Goal: Task Accomplishment & Management: Use online tool/utility

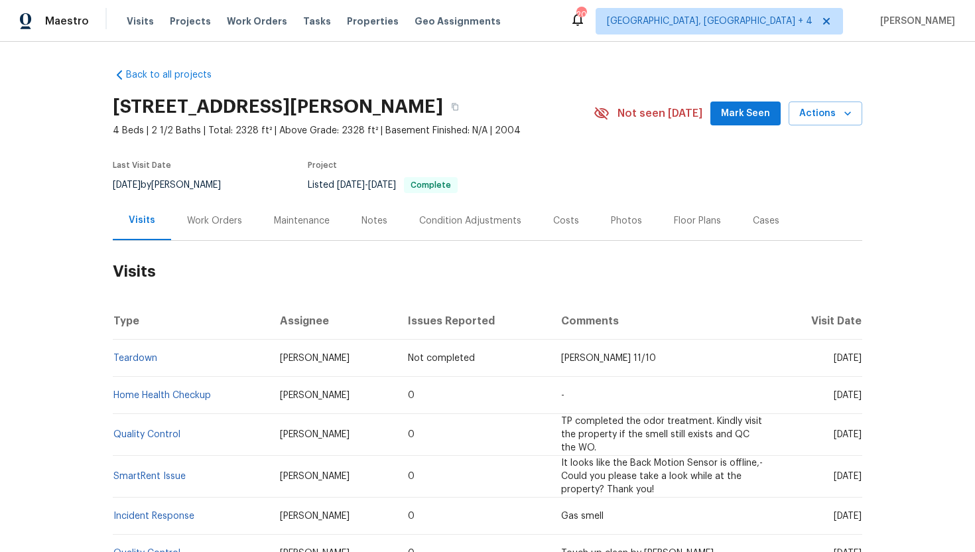
drag, startPoint x: 811, startPoint y: 396, endPoint x: 861, endPoint y: 399, distance: 50.5
click at [861, 399] on td "[DATE]" at bounding box center [818, 395] width 87 height 37
copy span "[DATE]"
click at [218, 212] on div "Work Orders" at bounding box center [214, 220] width 87 height 39
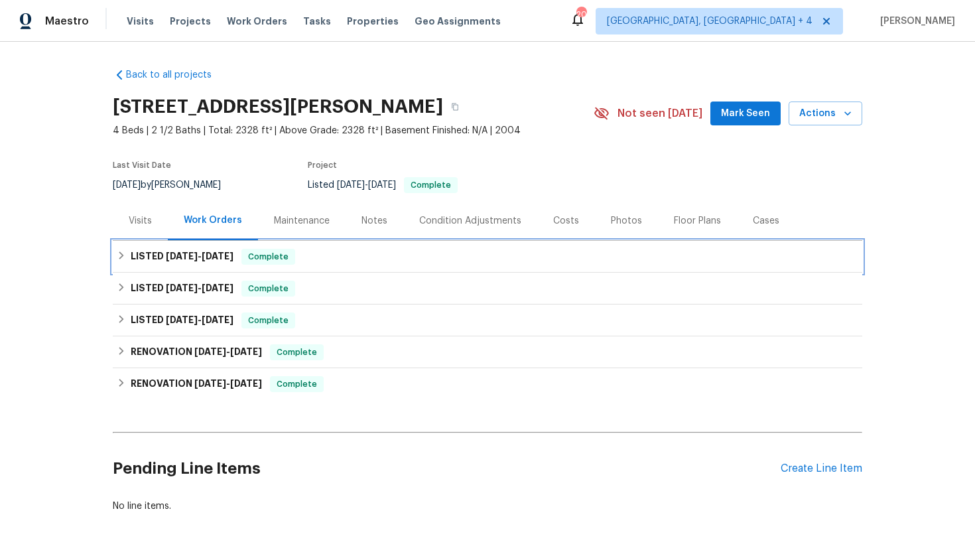
click at [249, 261] on div "LISTED 8/24/25 - 8/27/25 Complete" at bounding box center [487, 257] width 741 height 16
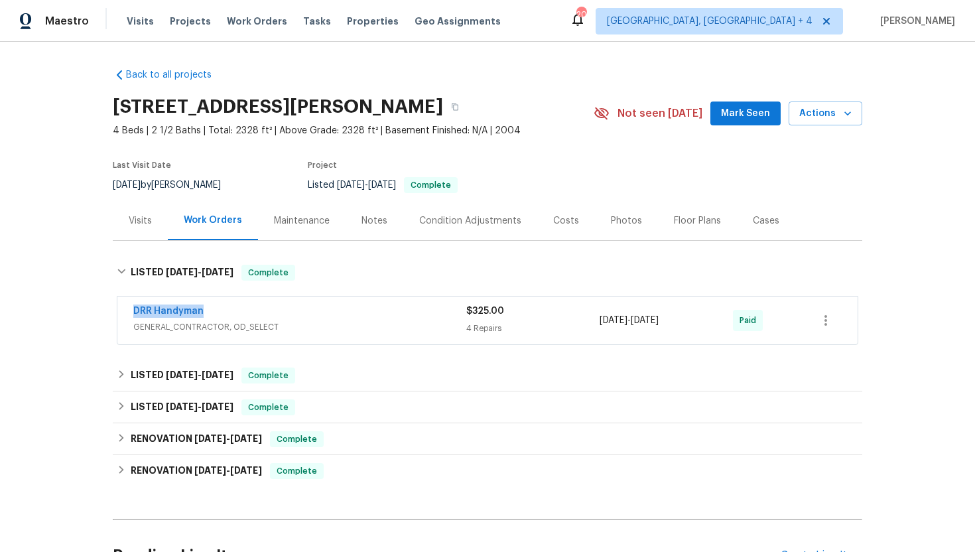
drag, startPoint x: 243, startPoint y: 312, endPoint x: 93, endPoint y: 304, distance: 150.1
click at [93, 304] on div "Back to all projects 3445 Brandenburg Blvd, Indianapolis, IN 46239 4 Beds | 2 1…" at bounding box center [487, 297] width 975 height 510
copy link "DRR Handyman"
drag, startPoint x: 704, startPoint y: 328, endPoint x: 588, endPoint y: 325, distance: 116.1
click at [588, 325] on div "DRR Handyman GENERAL_CONTRACTOR, OD_SELECT $325.00 4 Repairs 8/24/2025 - 8/27/2…" at bounding box center [471, 320] width 676 height 32
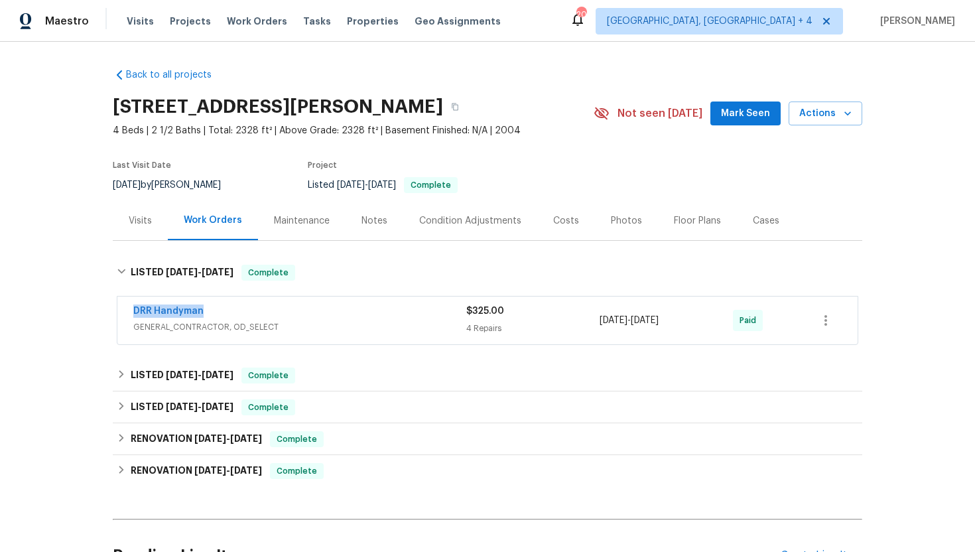
copy div "8/24/2025 - 8/27/2025"
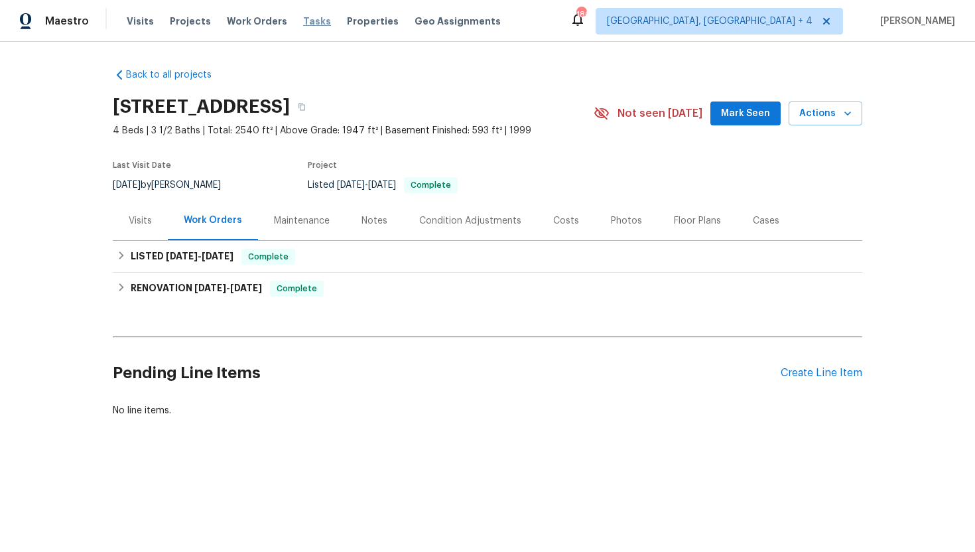
click at [303, 25] on span "Tasks" at bounding box center [317, 21] width 28 height 9
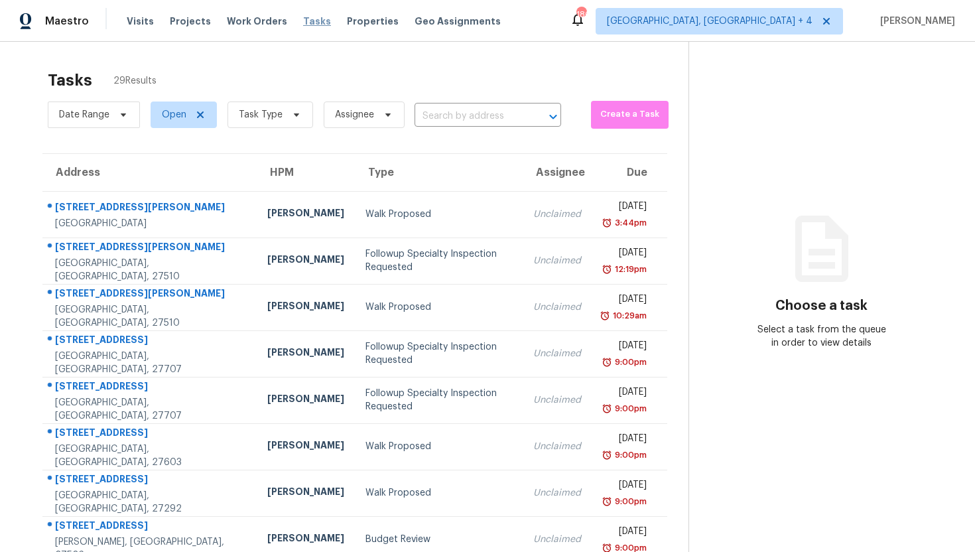
click at [309, 18] on span "Tasks" at bounding box center [317, 21] width 28 height 9
click at [308, 24] on span "Tasks" at bounding box center [317, 21] width 28 height 9
click at [291, 117] on icon at bounding box center [296, 114] width 11 height 11
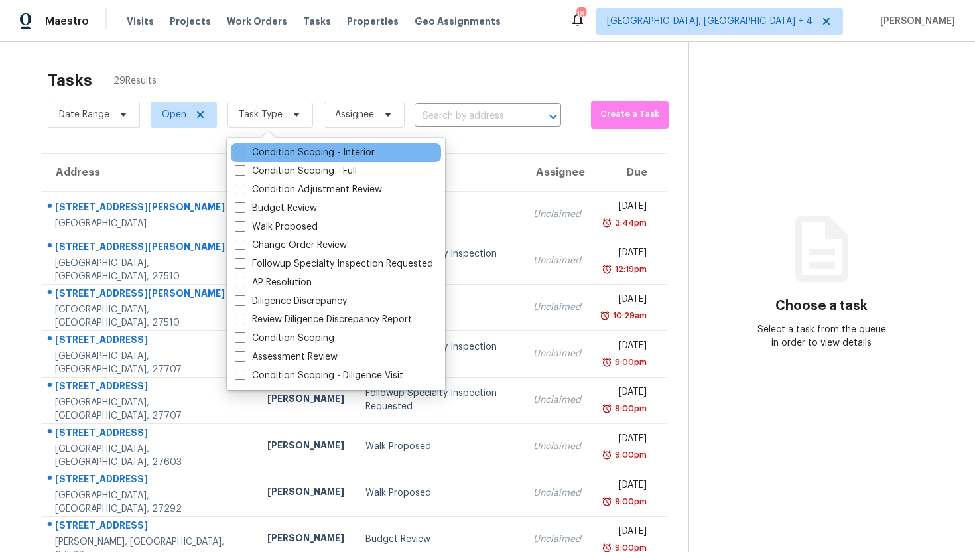
click at [297, 147] on label "Condition Scoping - Interior" at bounding box center [305, 152] width 140 height 13
click at [243, 147] on input "Condition Scoping - Interior" at bounding box center [239, 150] width 9 height 9
checkbox input "true"
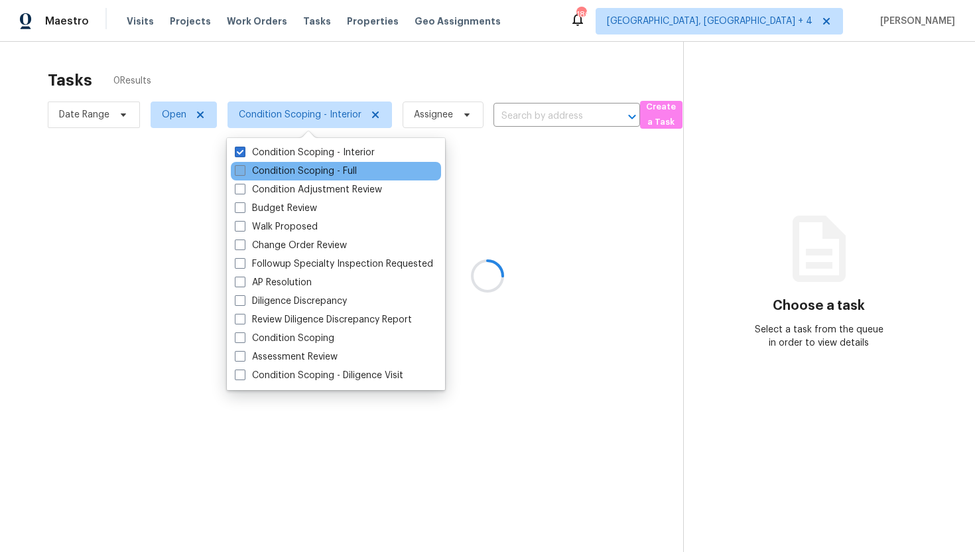
click at [300, 166] on label "Condition Scoping - Full" at bounding box center [296, 170] width 122 height 13
click at [243, 166] on input "Condition Scoping - Full" at bounding box center [239, 168] width 9 height 9
checkbox input "true"
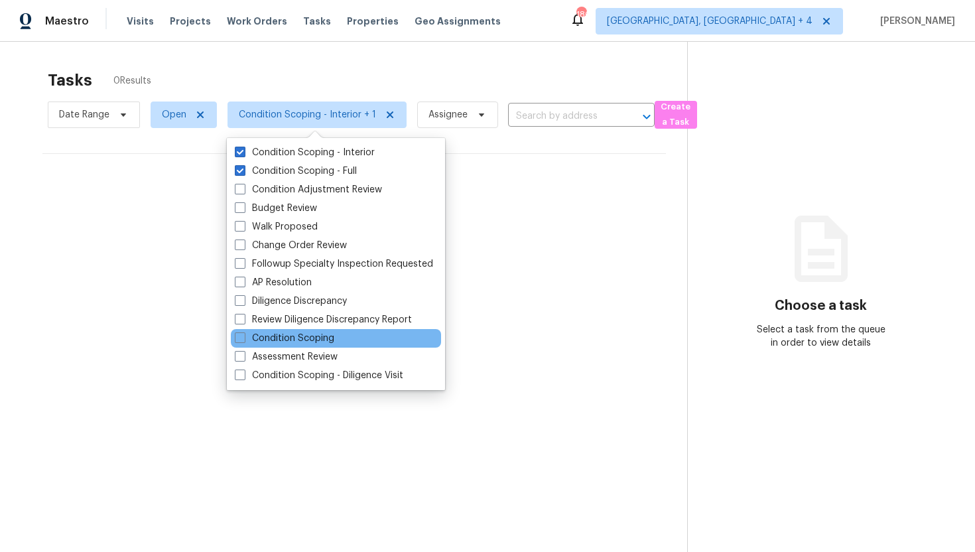
click at [336, 336] on div "Condition Scoping" at bounding box center [336, 338] width 210 height 19
click at [315, 332] on label "Condition Scoping" at bounding box center [284, 338] width 99 height 13
click at [243, 332] on input "Condition Scoping" at bounding box center [239, 336] width 9 height 9
checkbox input "true"
click at [516, 184] on div "No tasks found" at bounding box center [354, 196] width 624 height 85
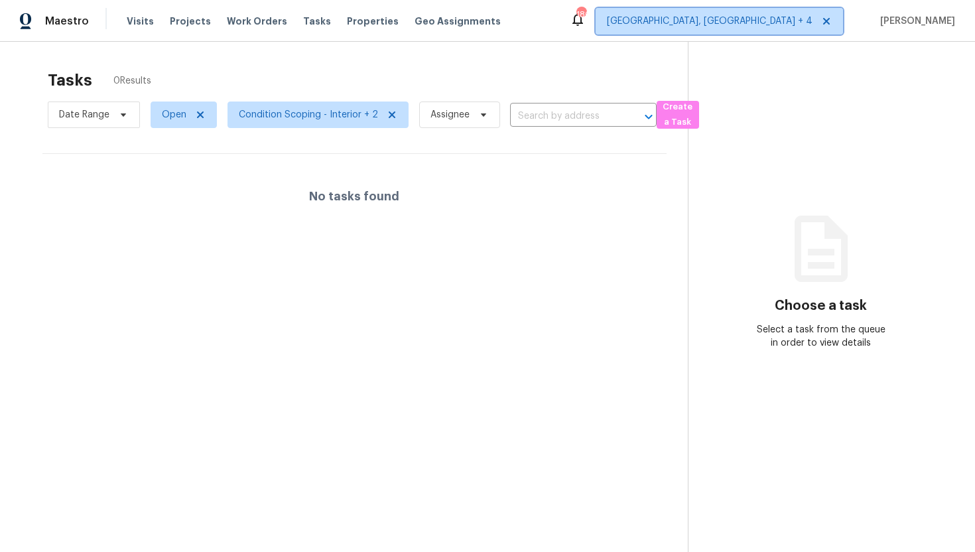
click at [778, 17] on span "[GEOGRAPHIC_DATA], [GEOGRAPHIC_DATA] + 4" at bounding box center [710, 21] width 206 height 13
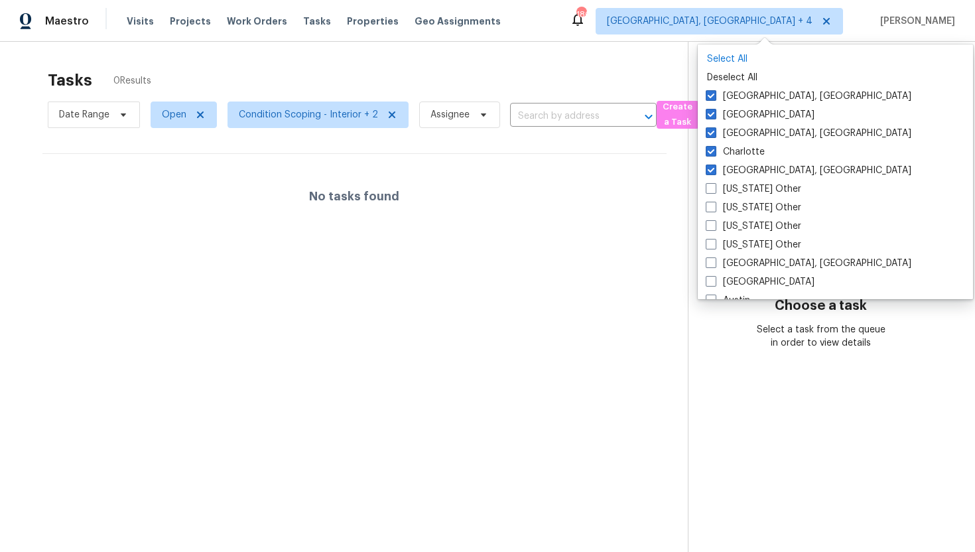
click at [721, 54] on p "Select All" at bounding box center [835, 58] width 257 height 13
checkbox input "true"
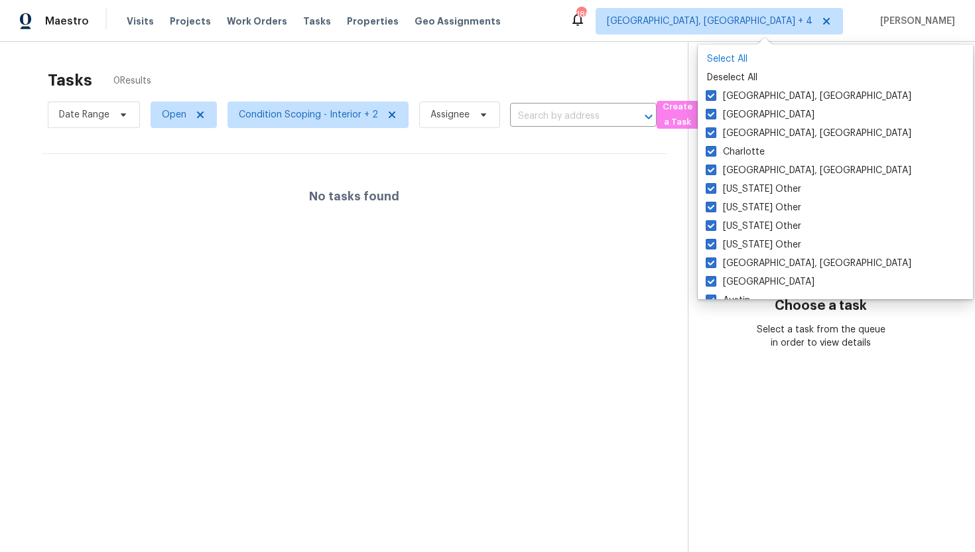
checkbox input "true"
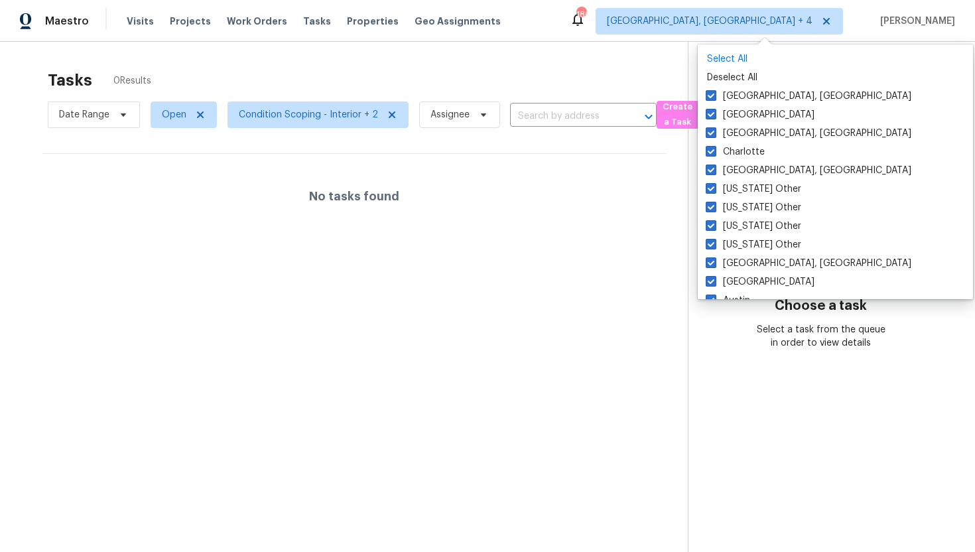
checkbox input "true"
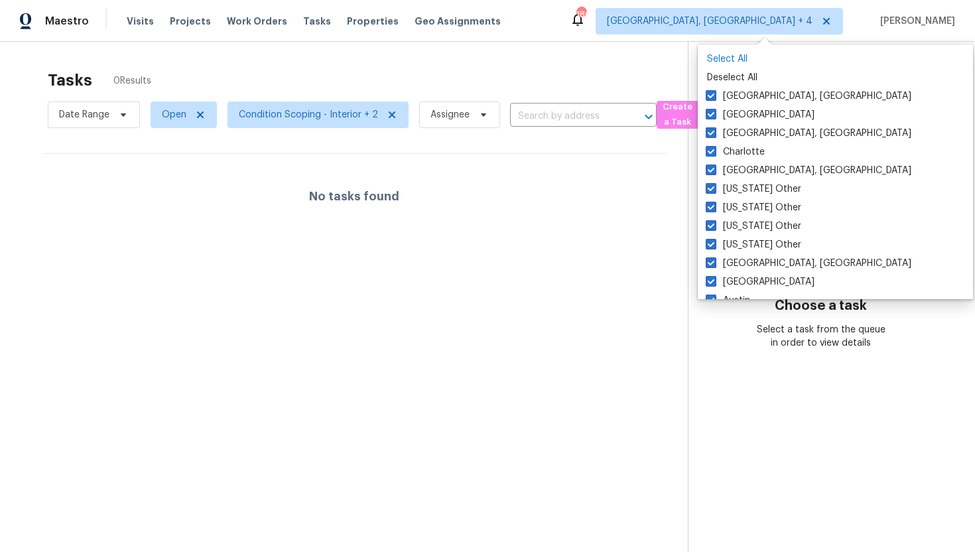
checkbox input "true"
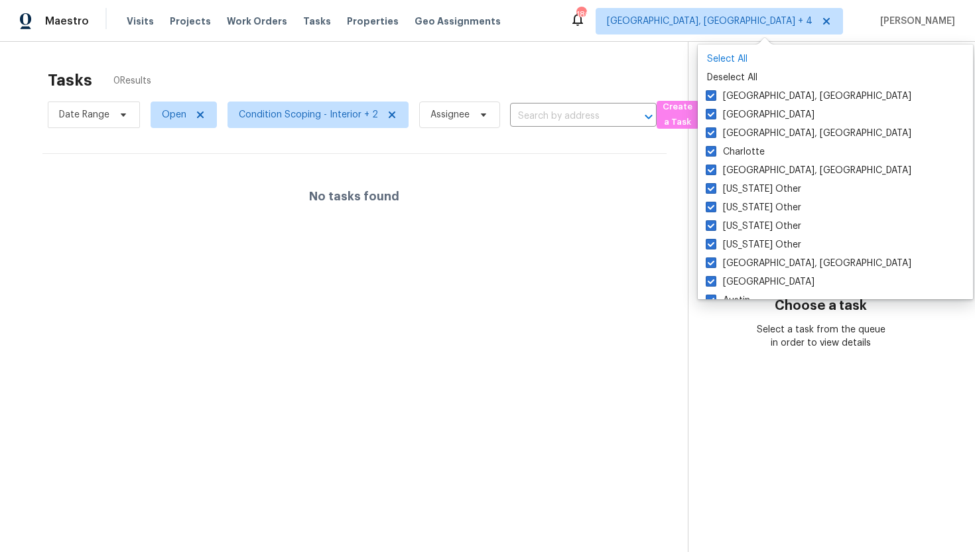
checkbox input "true"
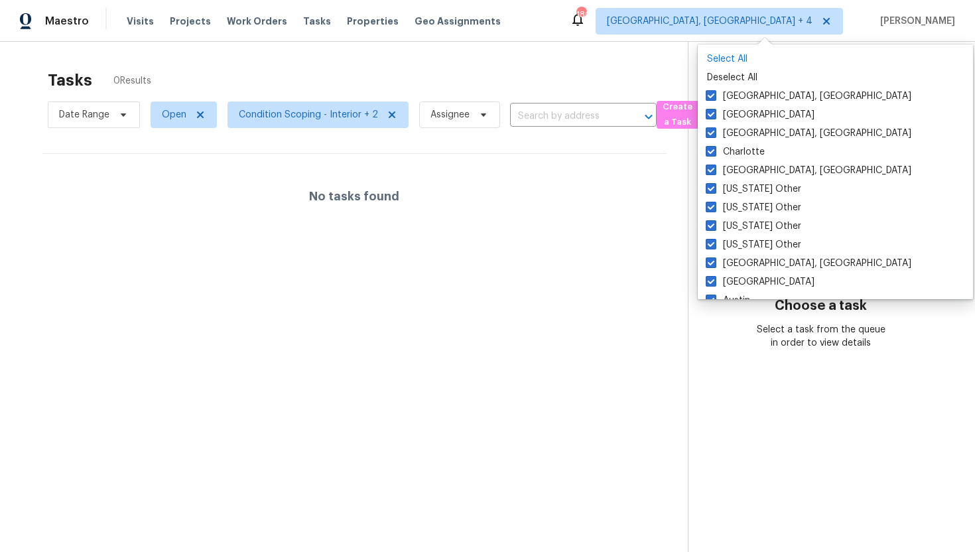
checkbox input "true"
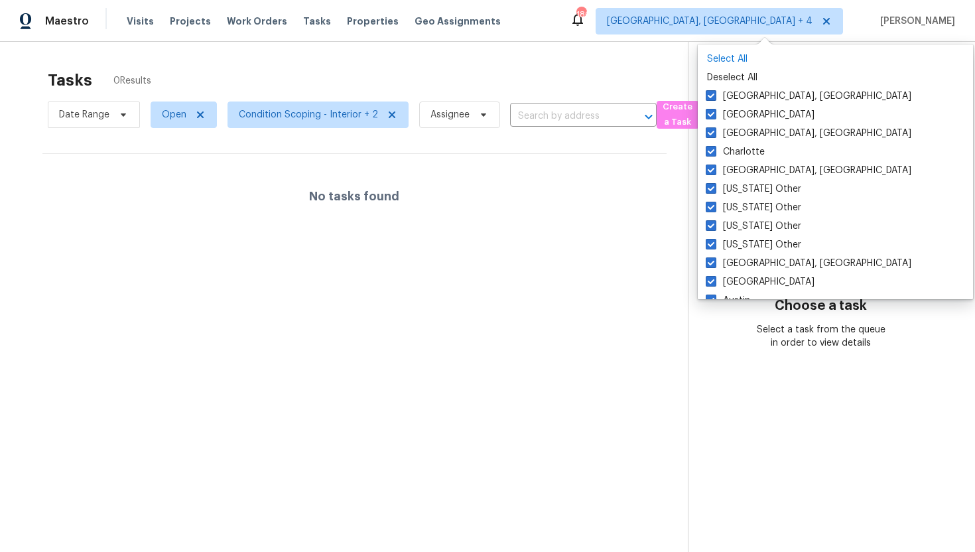
checkbox input "true"
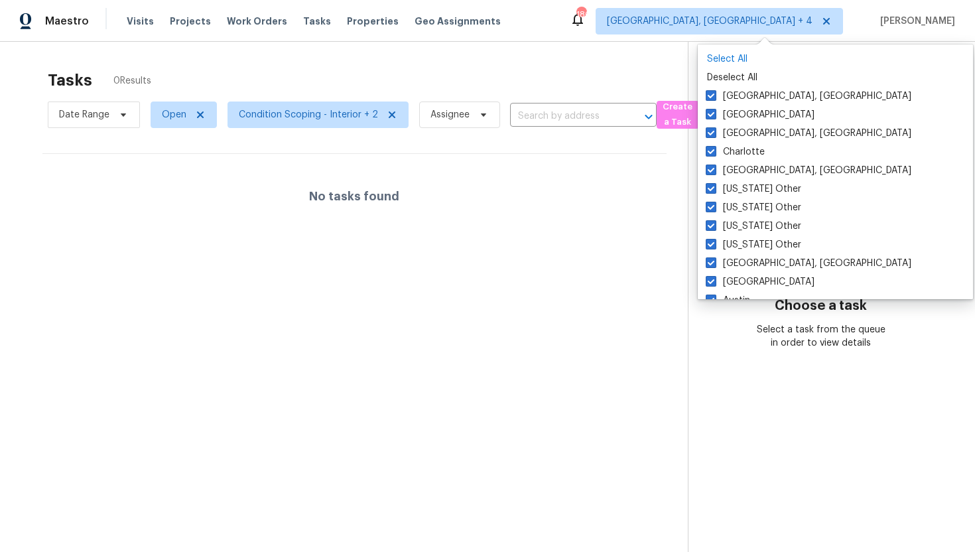
checkbox input "true"
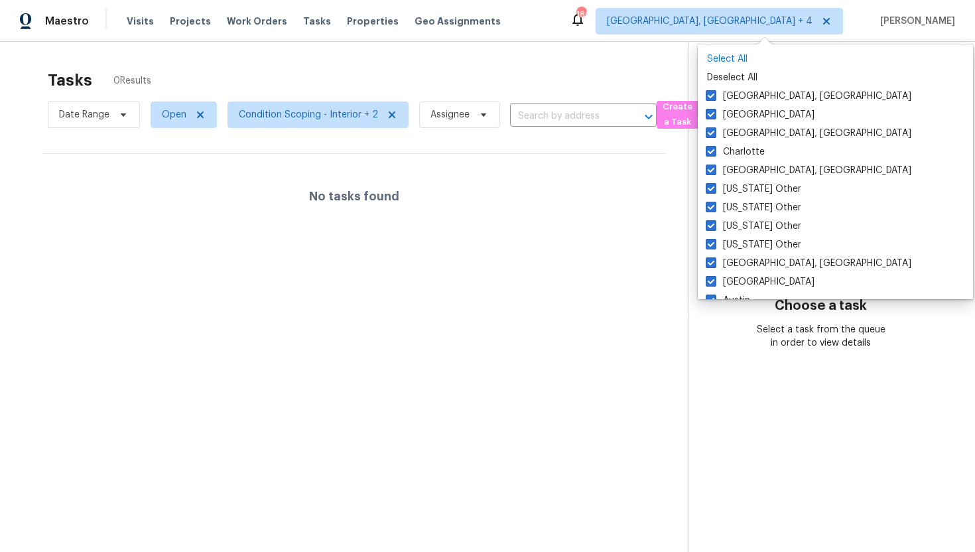
checkbox input "true"
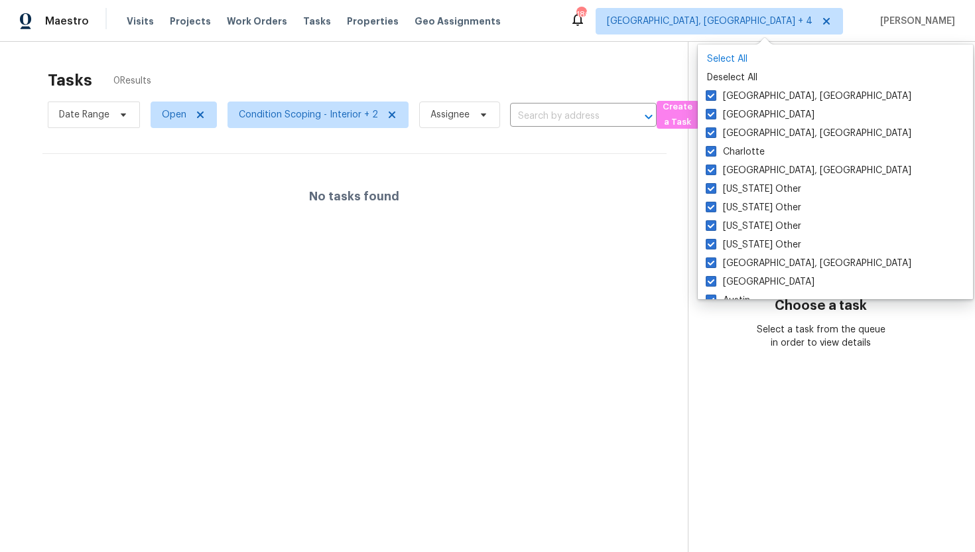
checkbox input "true"
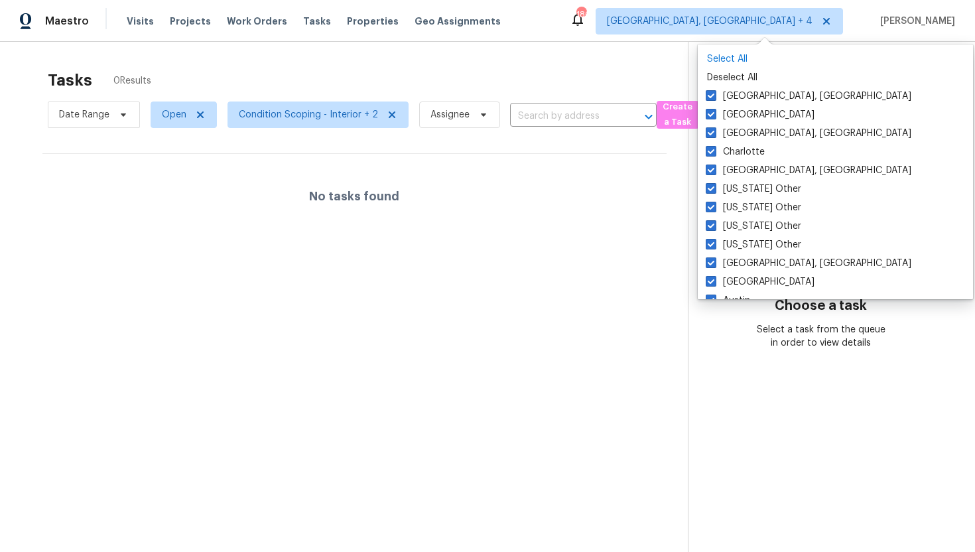
checkbox input "true"
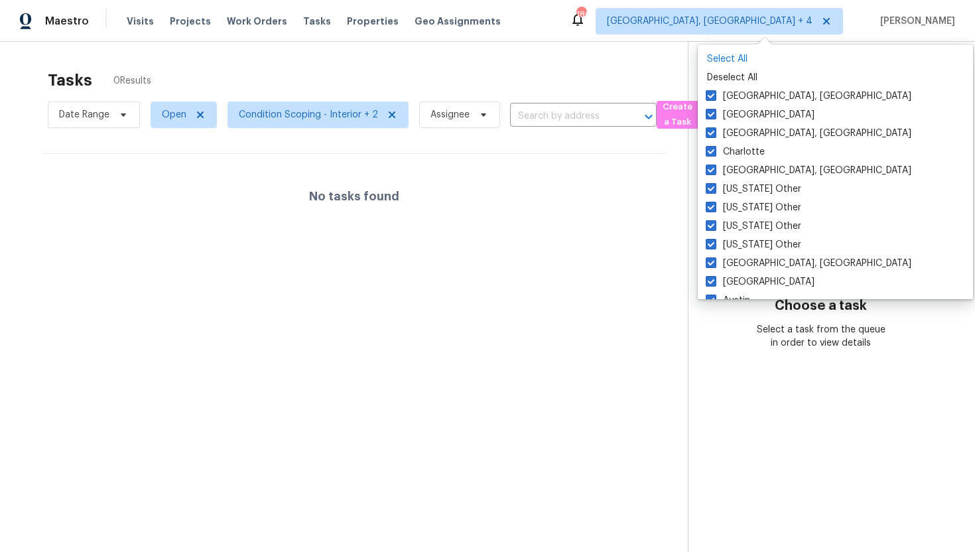
checkbox input "true"
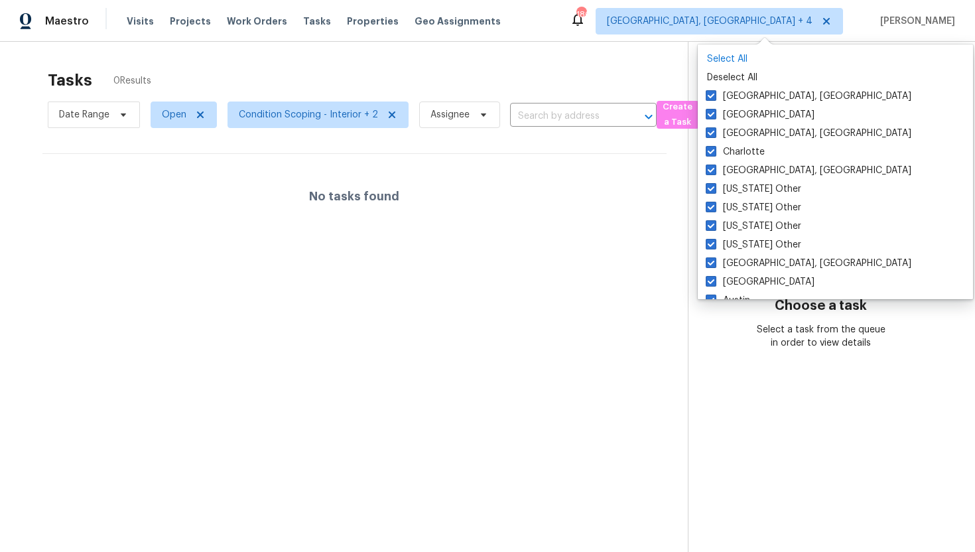
checkbox input "true"
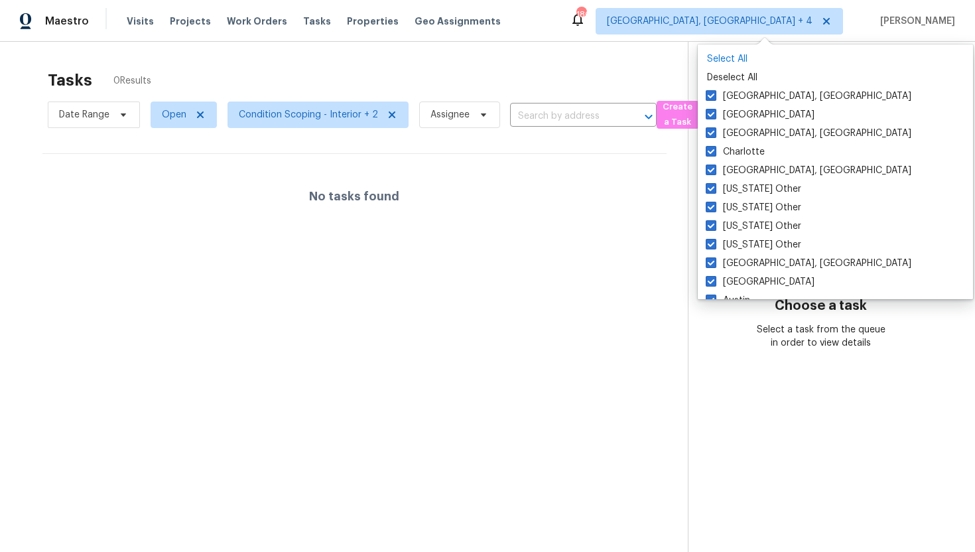
checkbox input "true"
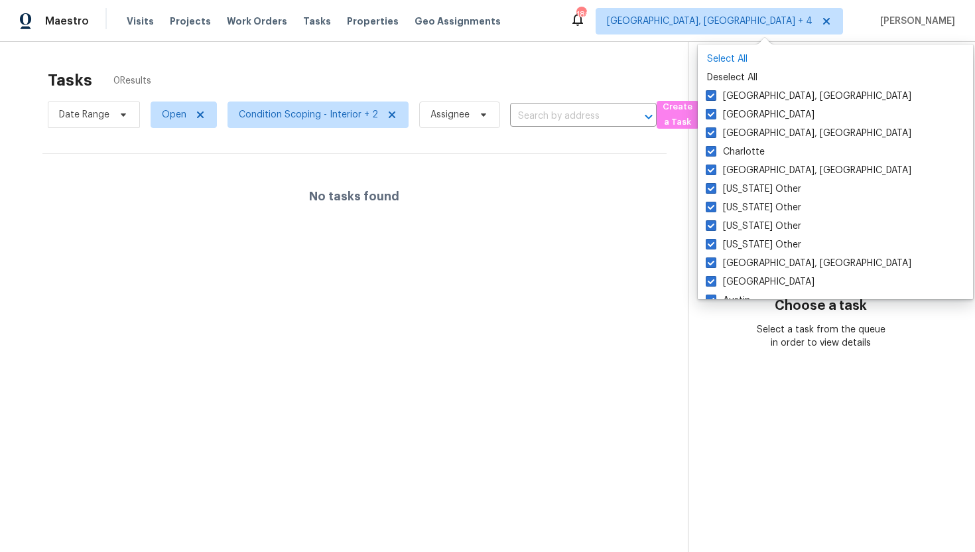
checkbox input "true"
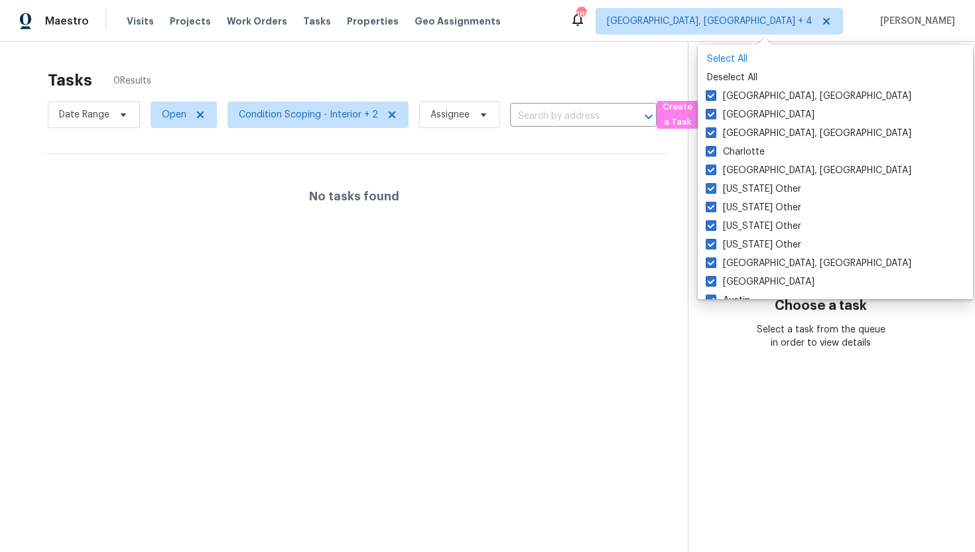
checkbox input "true"
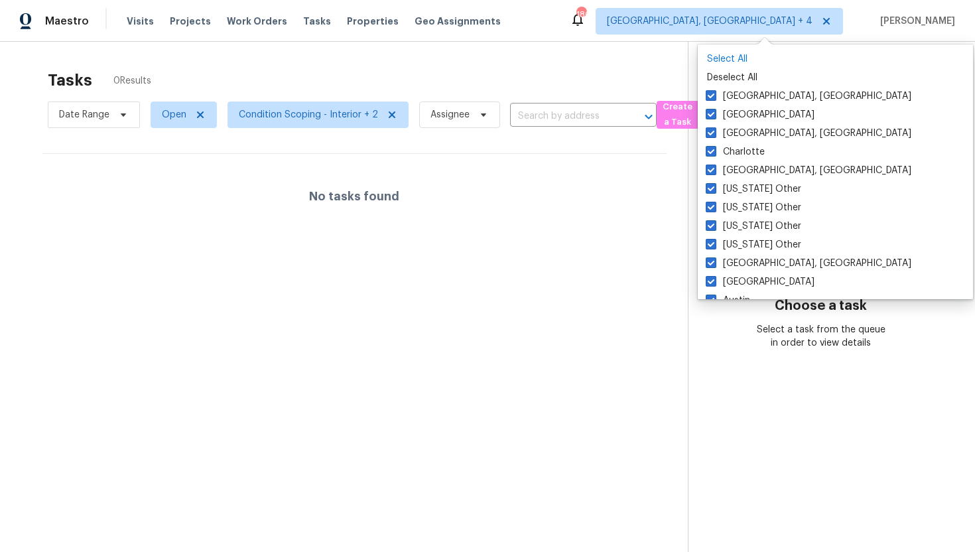
checkbox input "true"
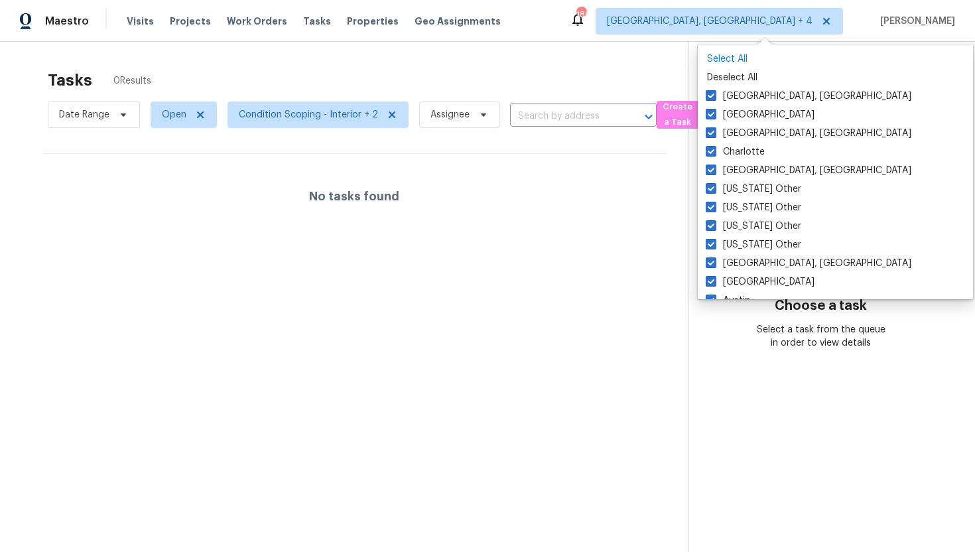
checkbox input "true"
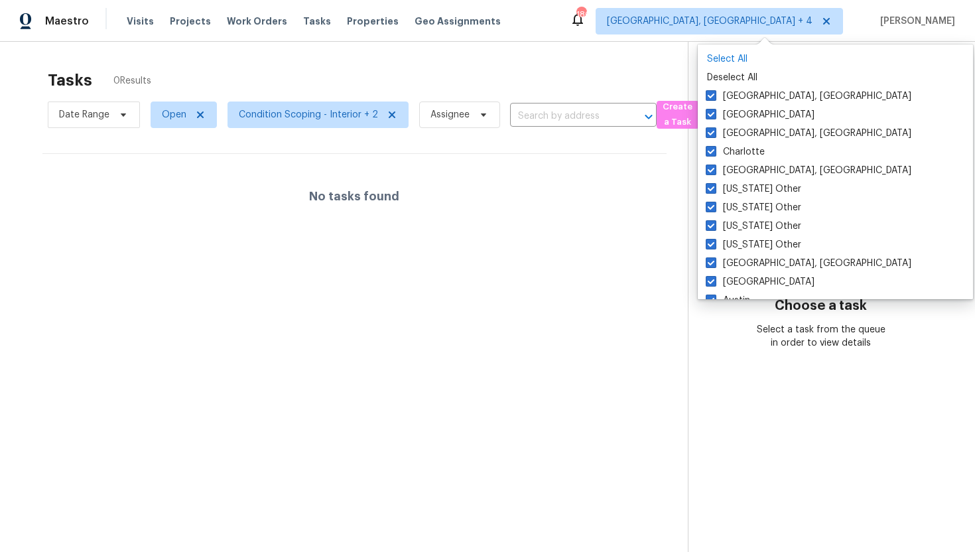
checkbox input "true"
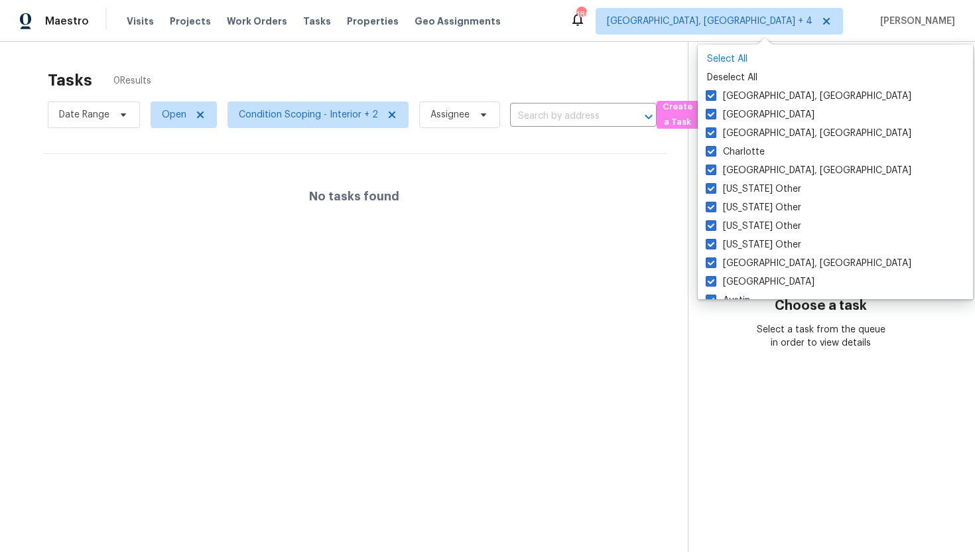
checkbox input "true"
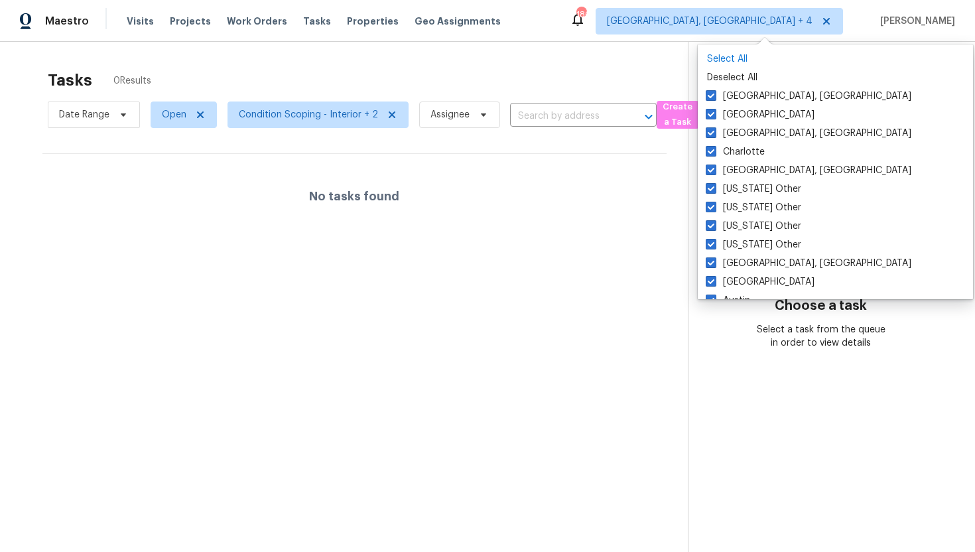
checkbox input "true"
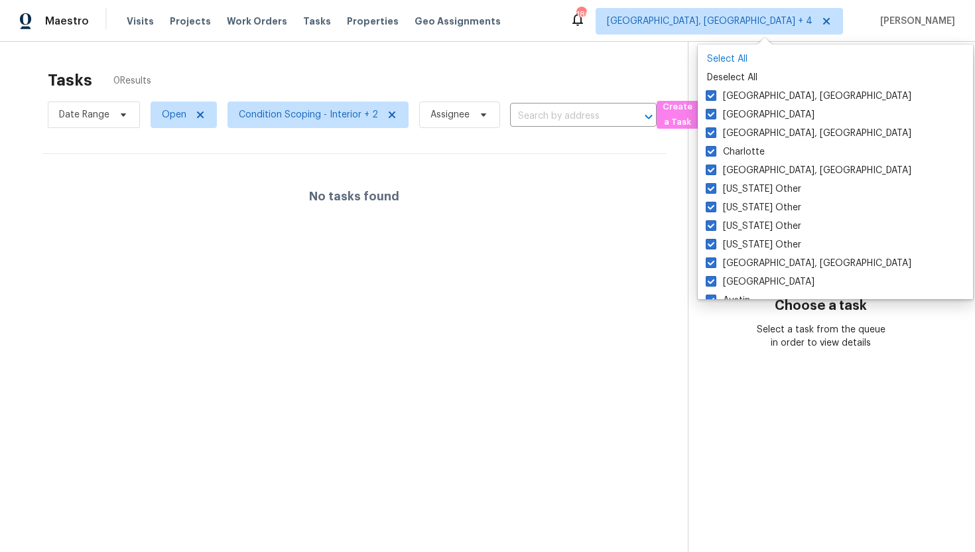
checkbox input "true"
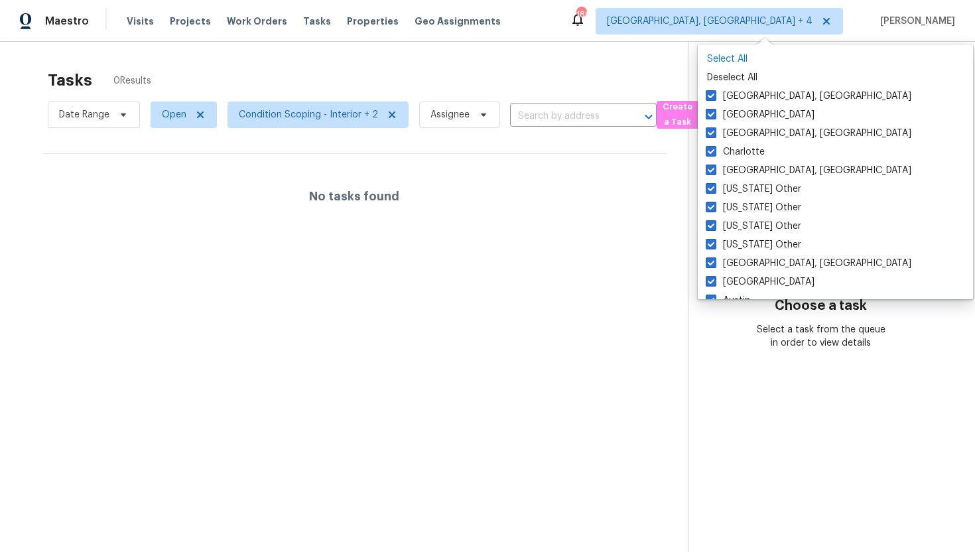
checkbox input "true"
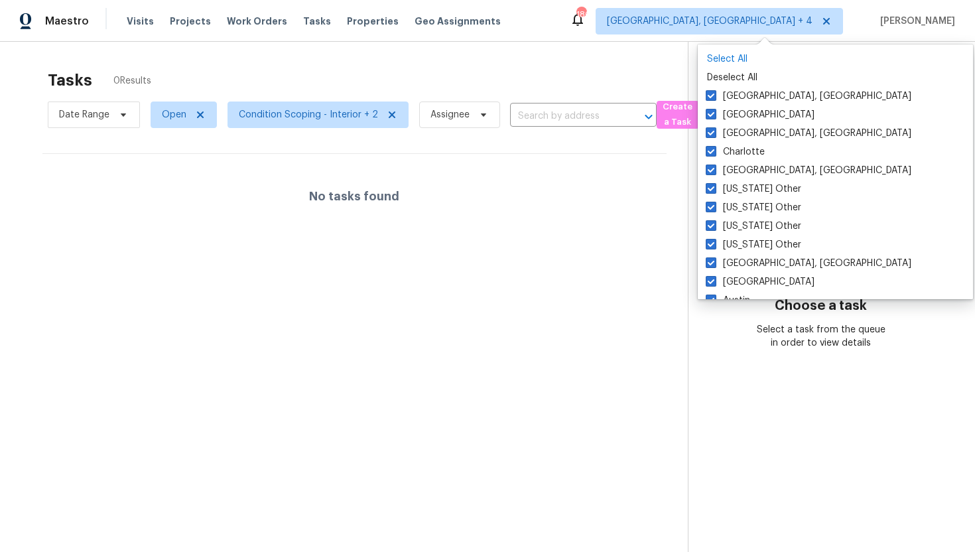
checkbox input "true"
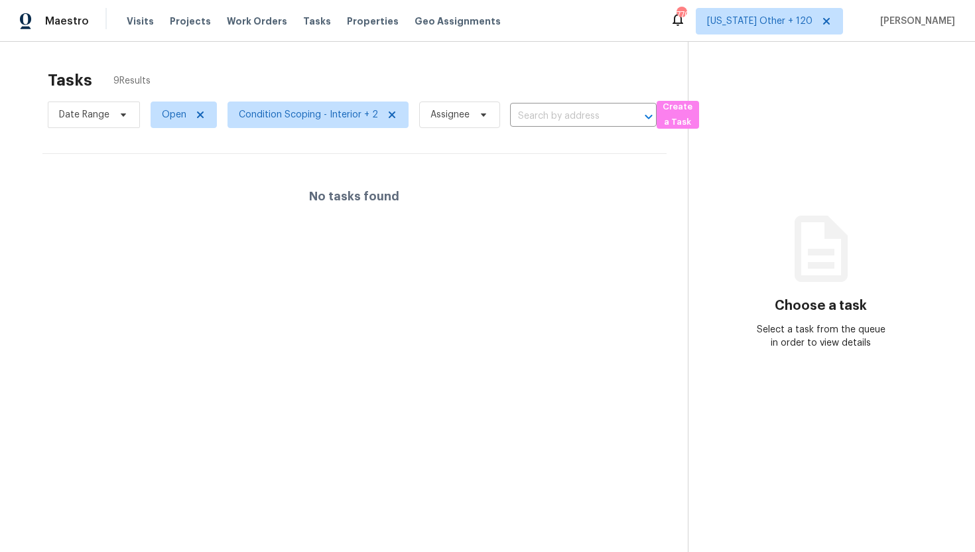
click at [635, 63] on div "Tasks 9 Results" at bounding box center [368, 80] width 640 height 34
click at [744, 27] on span "[US_STATE] Other + 120" at bounding box center [759, 21] width 105 height 13
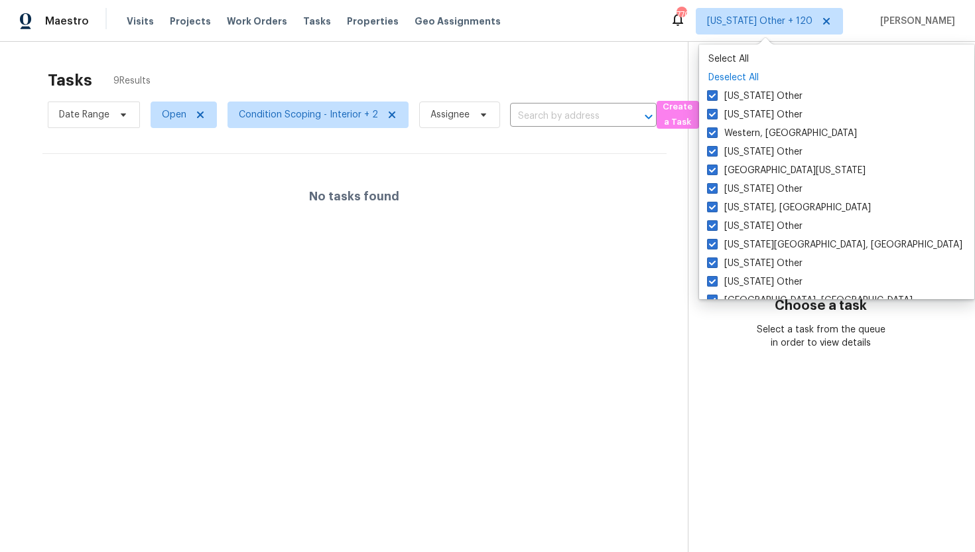
click at [717, 79] on p "Deselect All" at bounding box center [836, 77] width 257 height 13
checkbox input "false"
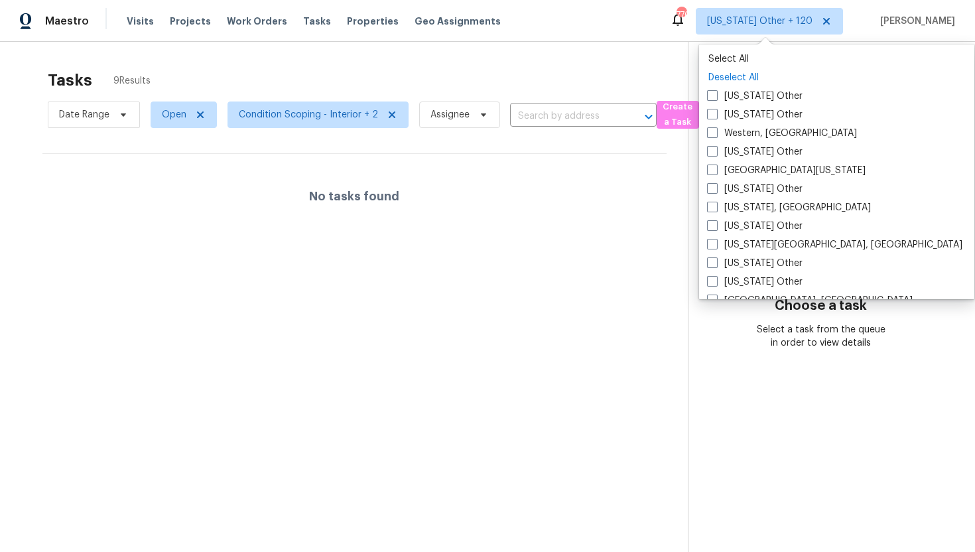
checkbox input "false"
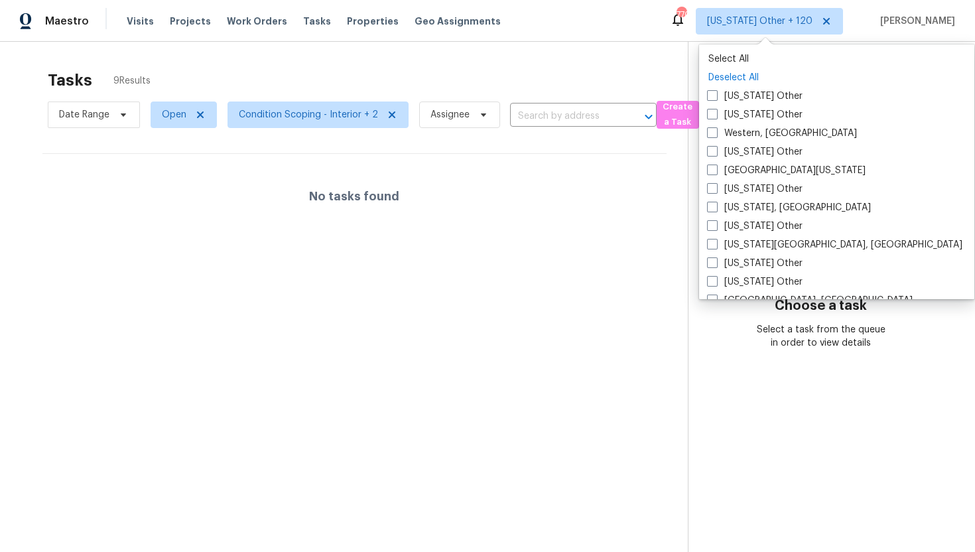
checkbox input "false"
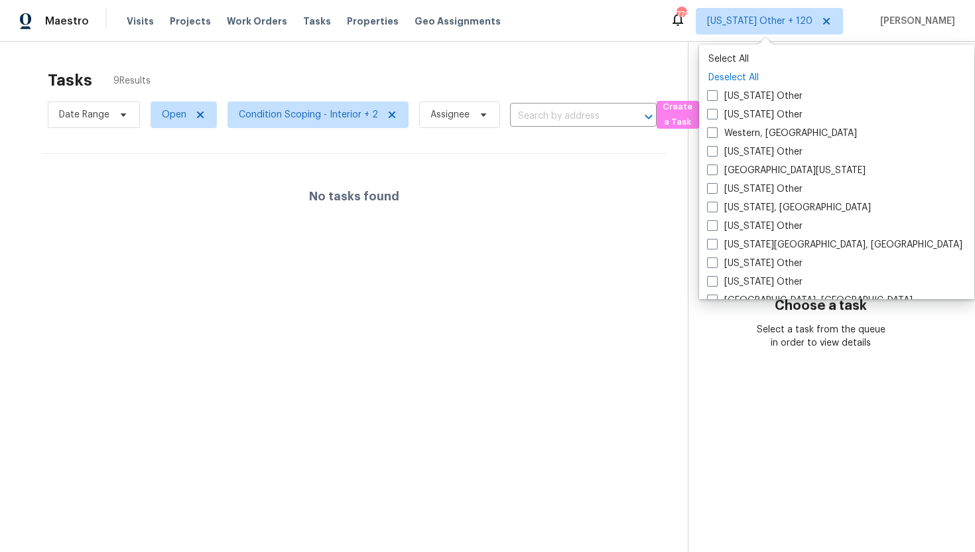
checkbox input "false"
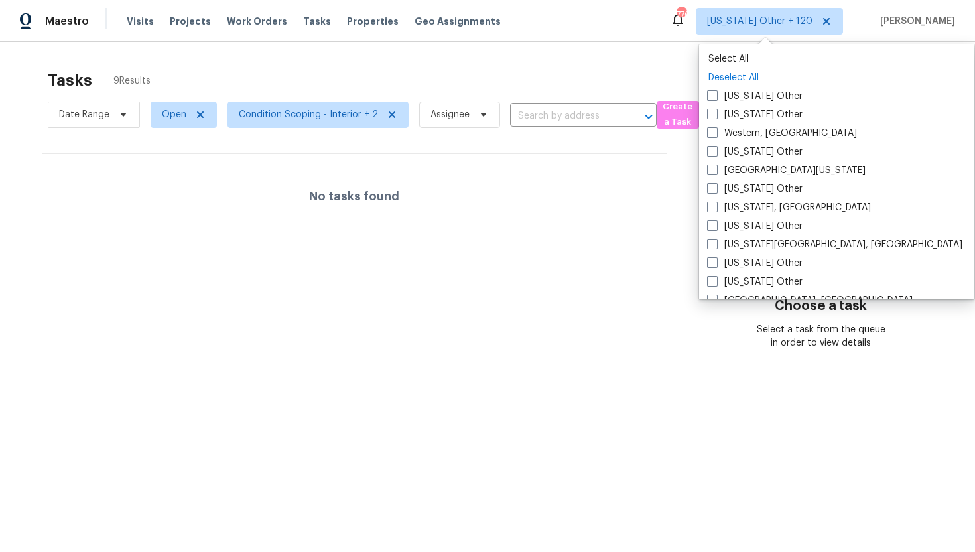
checkbox input "false"
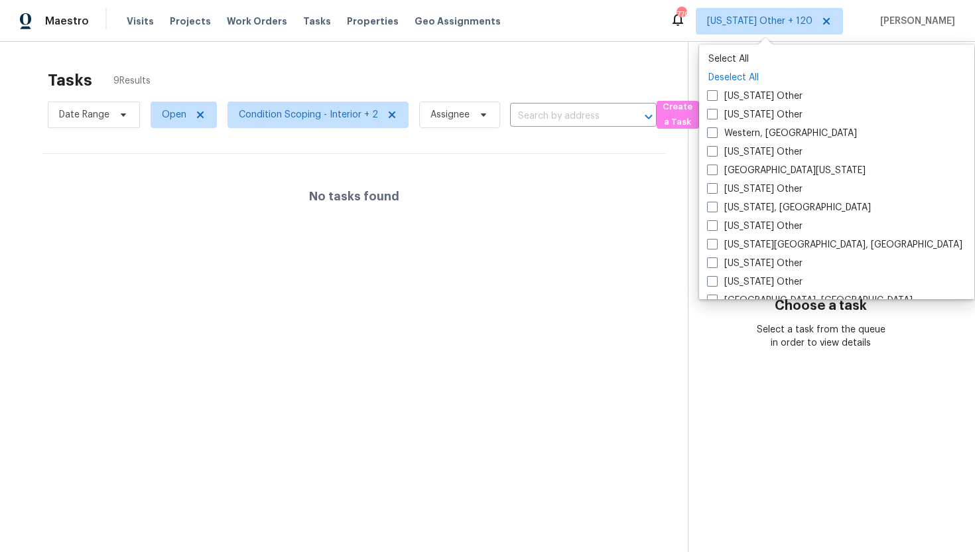
checkbox input "false"
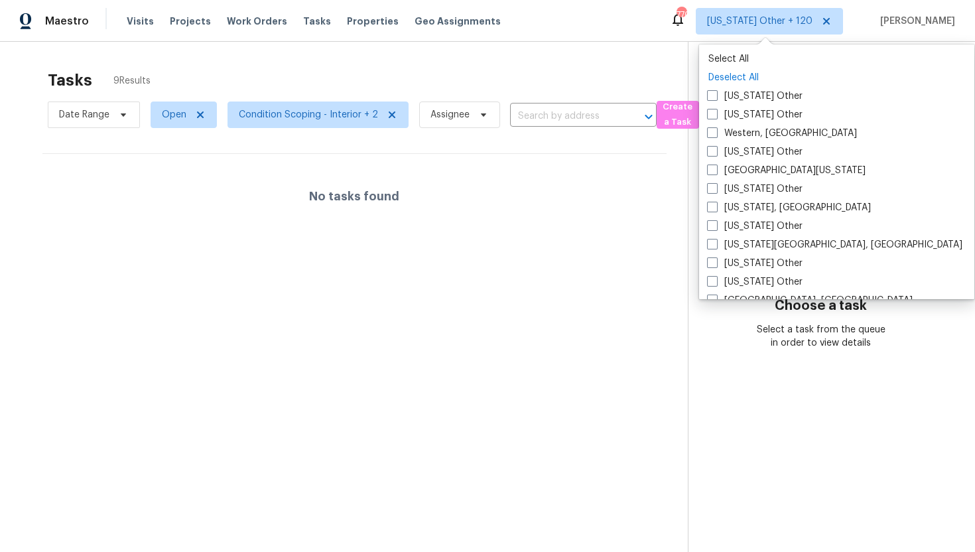
checkbox input "false"
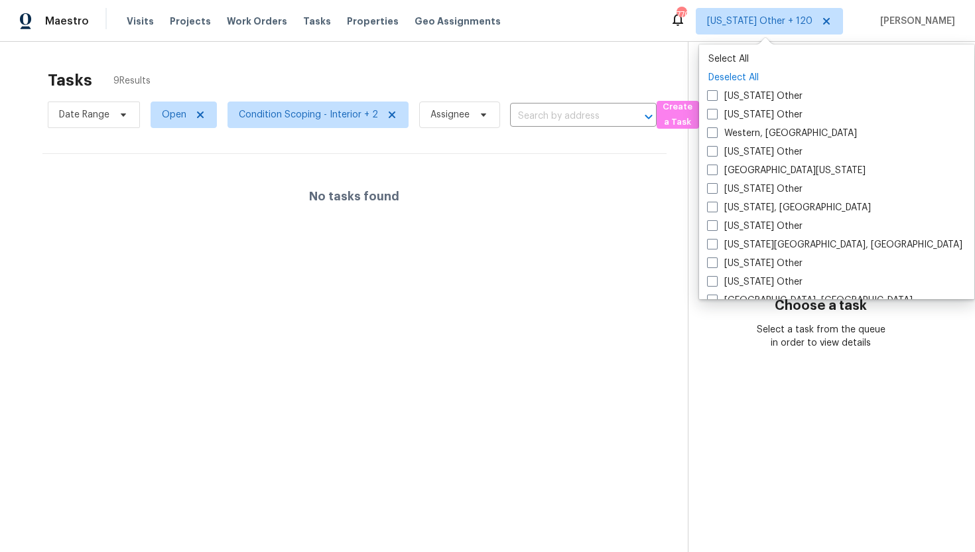
checkbox input "false"
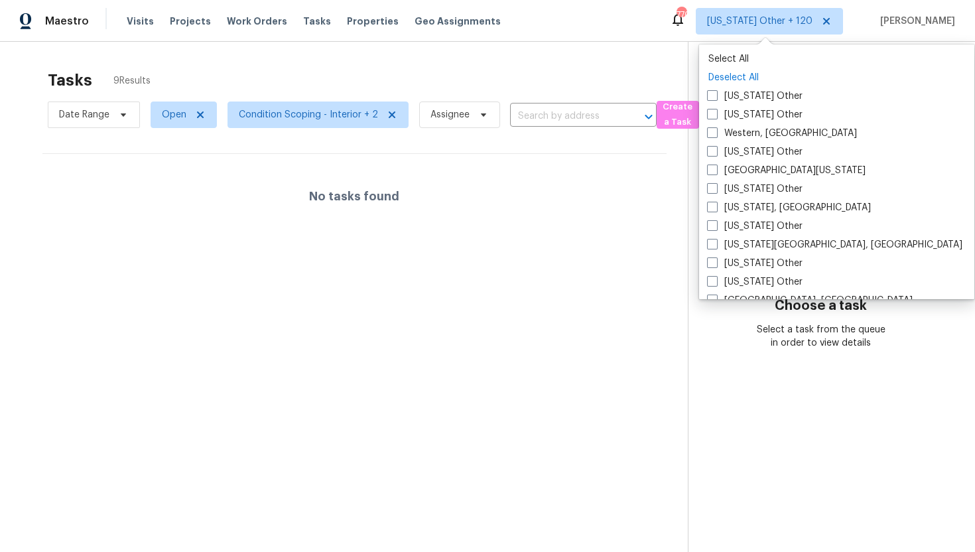
checkbox input "false"
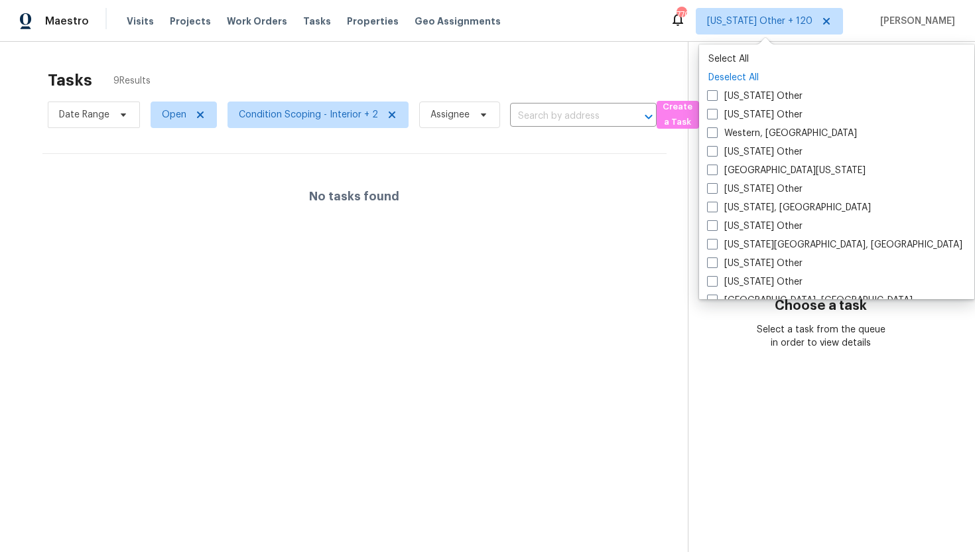
checkbox input "false"
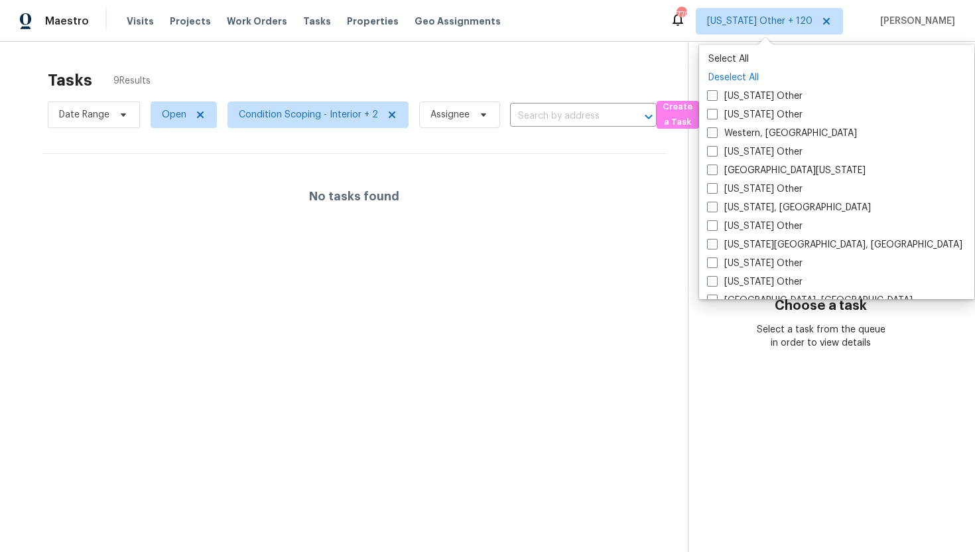
checkbox input "false"
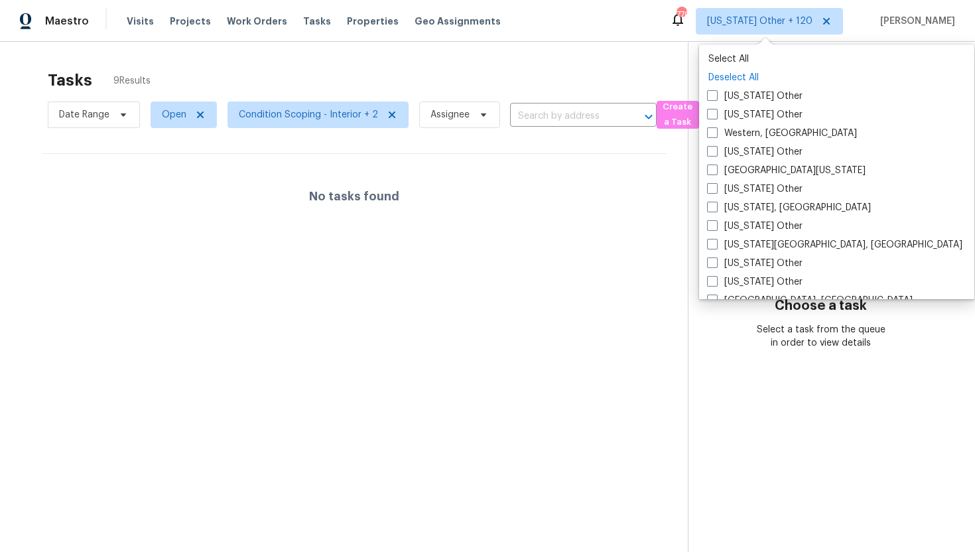
checkbox input "false"
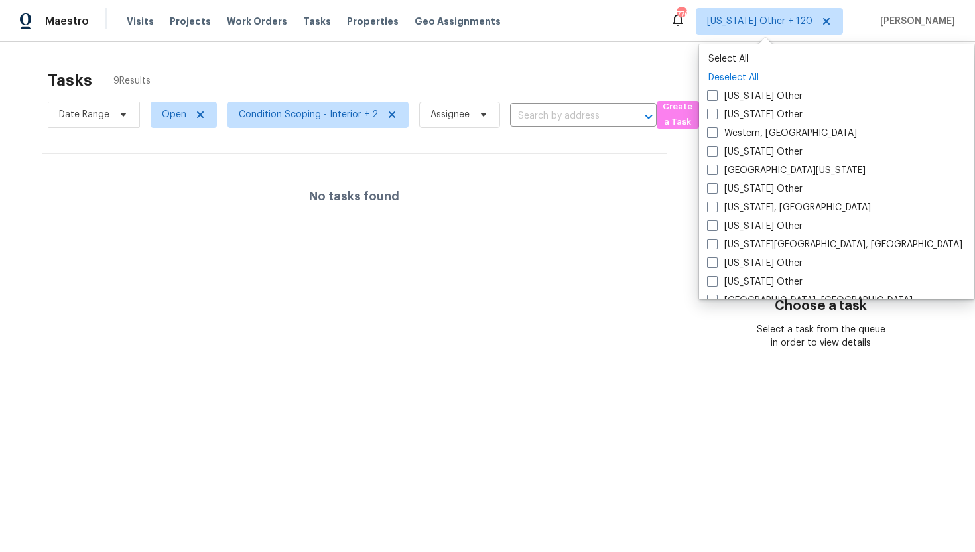
checkbox input "false"
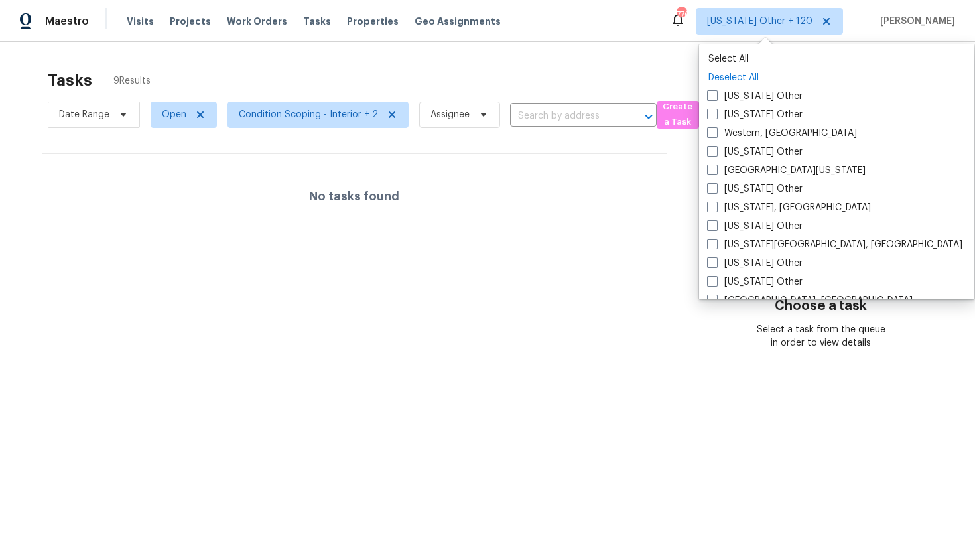
checkbox input "false"
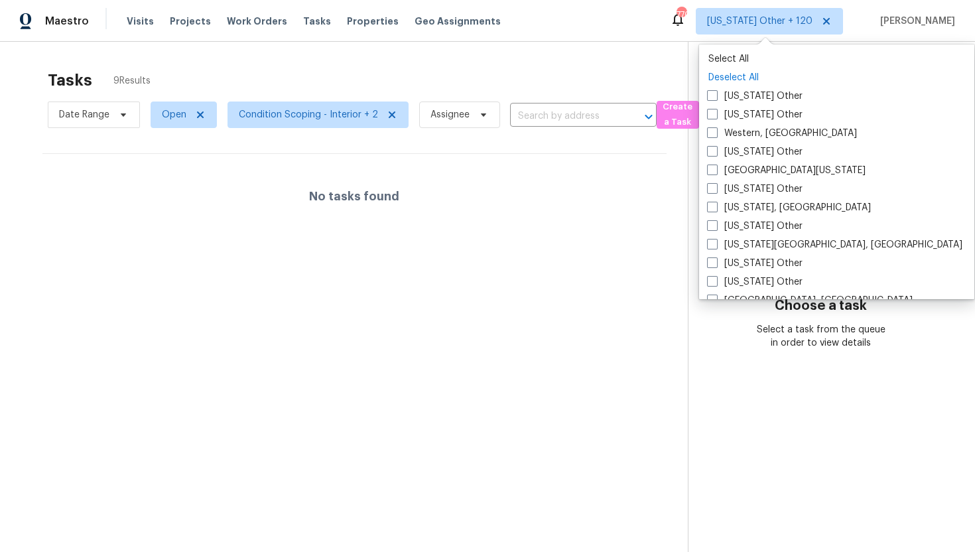
checkbox input "false"
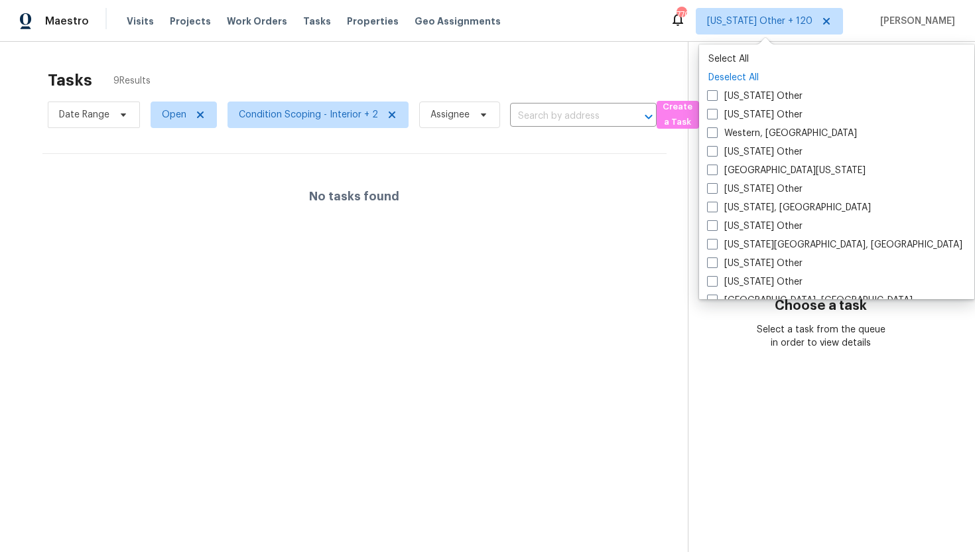
checkbox input "false"
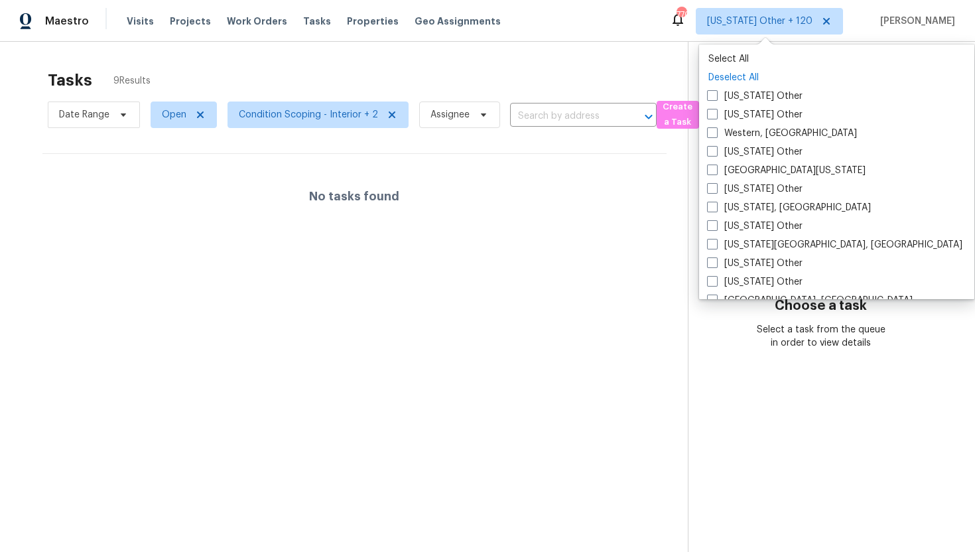
checkbox input "false"
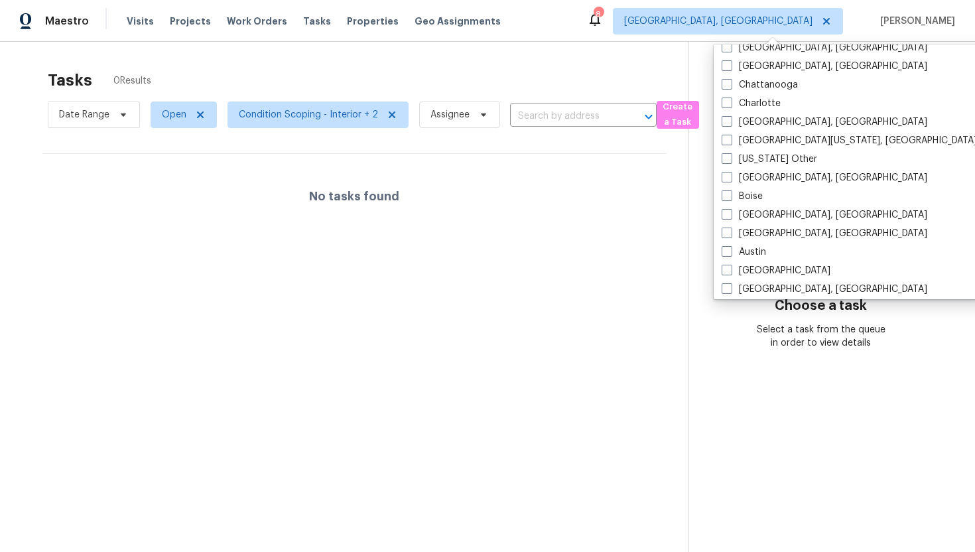
scroll to position [1940, 0]
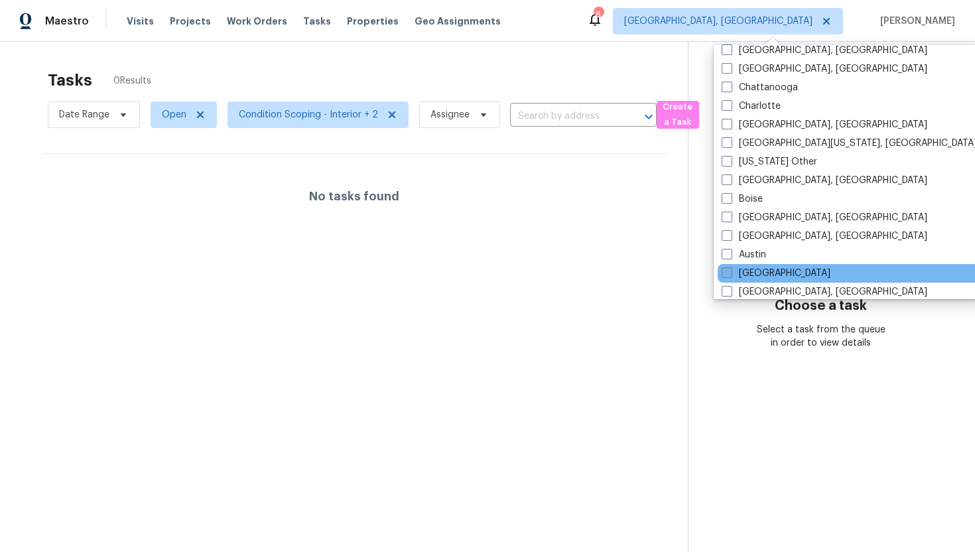
click at [732, 272] on label "[GEOGRAPHIC_DATA]" at bounding box center [775, 273] width 109 height 13
click at [730, 272] on input "[GEOGRAPHIC_DATA]" at bounding box center [725, 271] width 9 height 9
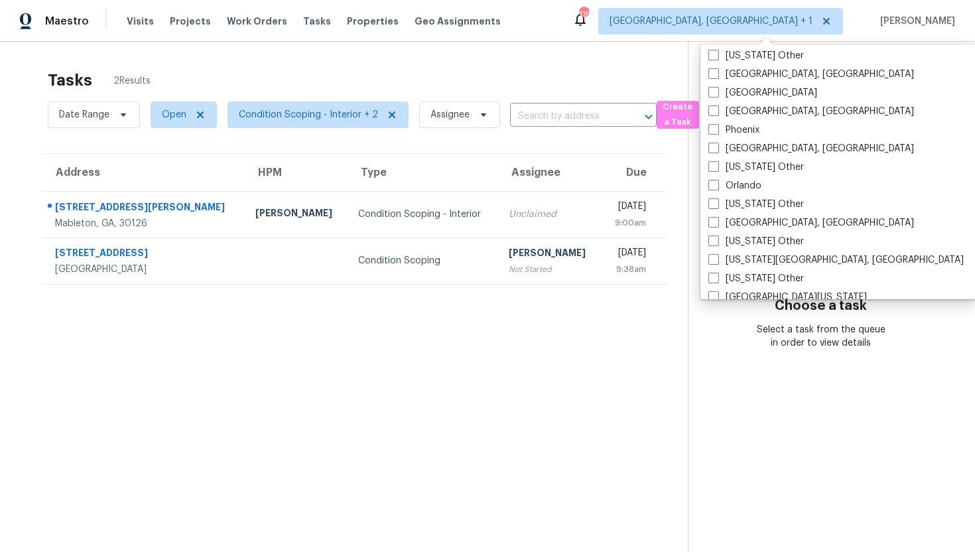
scroll to position [446, 0]
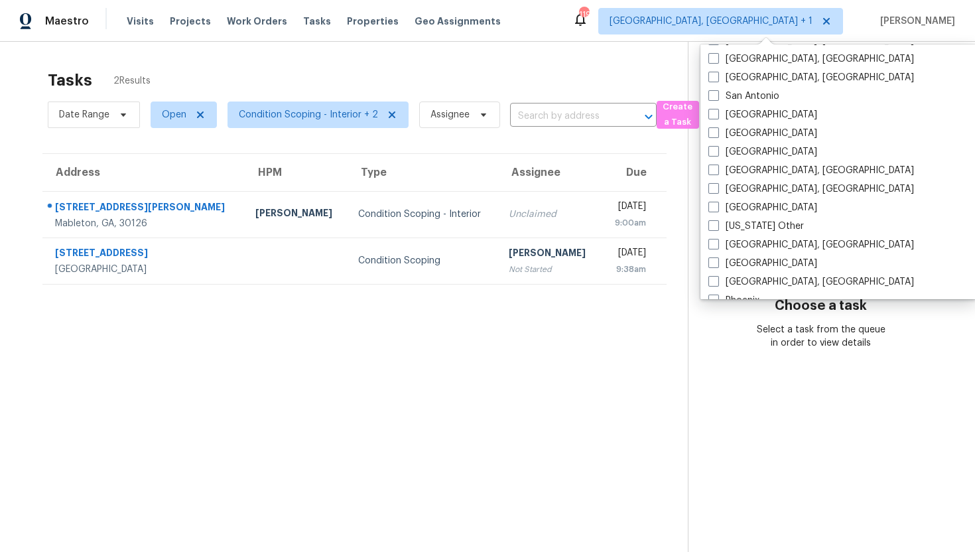
click at [563, 47] on div "Tasks 2 Results Date Range Open Condition Scoping - Interior + 2 Assignee ​ Cre…" at bounding box center [487, 318] width 975 height 552
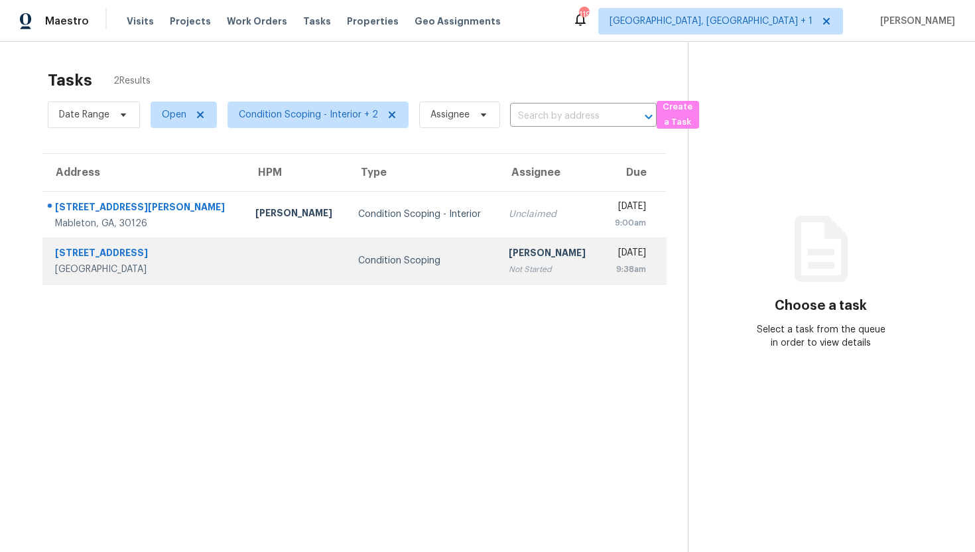
click at [347, 269] on td "Condition Scoping" at bounding box center [422, 260] width 151 height 46
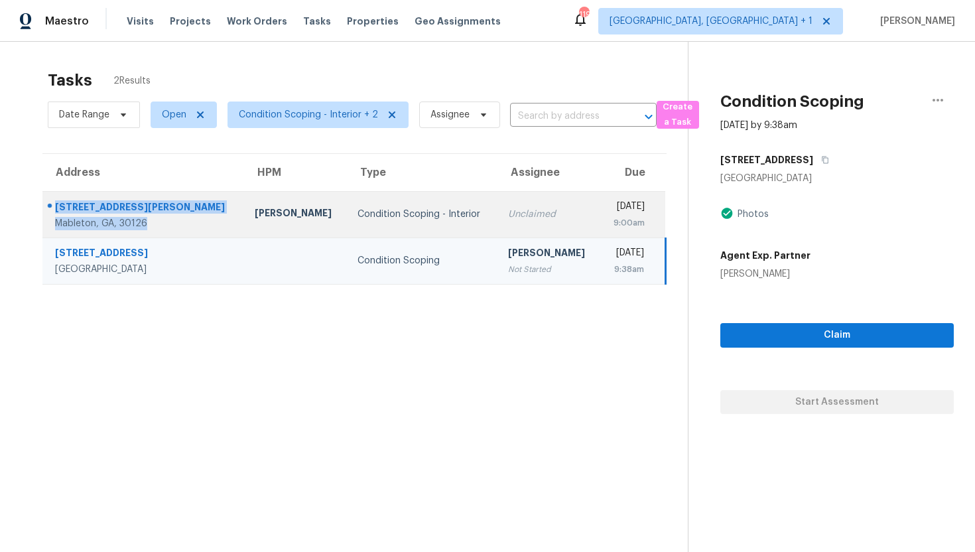
drag, startPoint x: 156, startPoint y: 229, endPoint x: 52, endPoint y: 207, distance: 105.7
click at [52, 207] on div "[STREET_ADDRESS][PERSON_NAME]" at bounding box center [138, 214] width 190 height 31
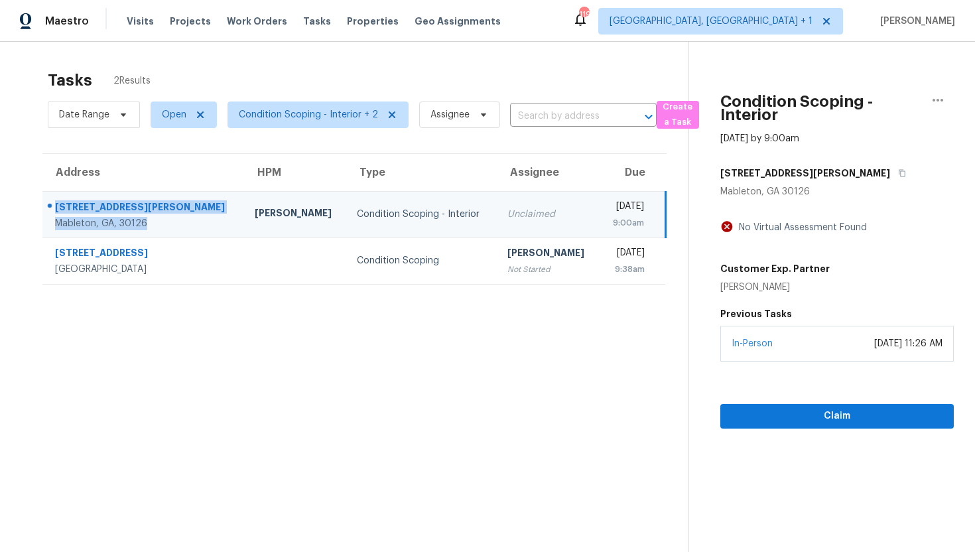
copy div "[STREET_ADDRESS][PERSON_NAME]"
click at [749, 343] on link "In-Person" at bounding box center [751, 343] width 41 height 9
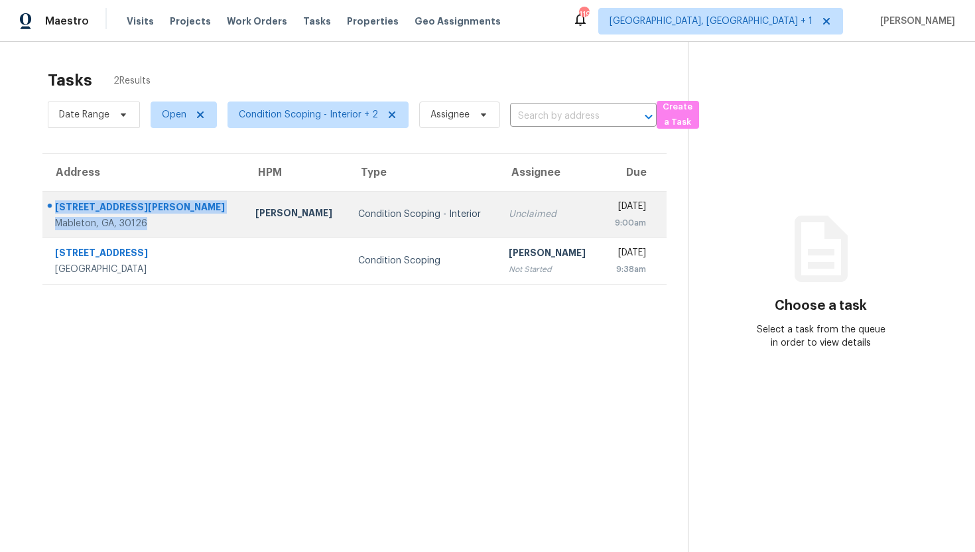
drag, startPoint x: 161, startPoint y: 225, endPoint x: 54, endPoint y: 202, distance: 109.4
click at [54, 202] on div "[STREET_ADDRESS][PERSON_NAME]" at bounding box center [138, 214] width 191 height 31
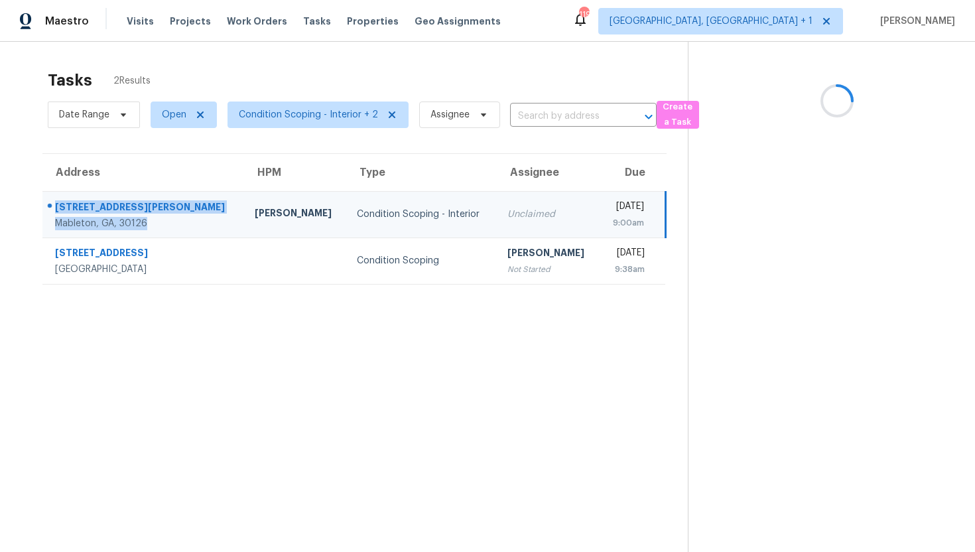
copy div "[STREET_ADDRESS][PERSON_NAME]"
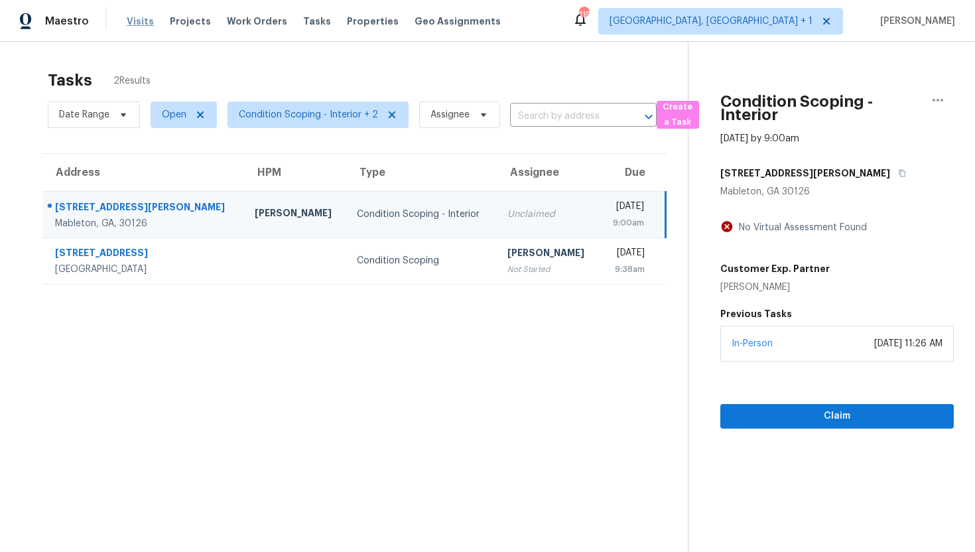
click at [138, 21] on span "Visits" at bounding box center [140, 21] width 27 height 13
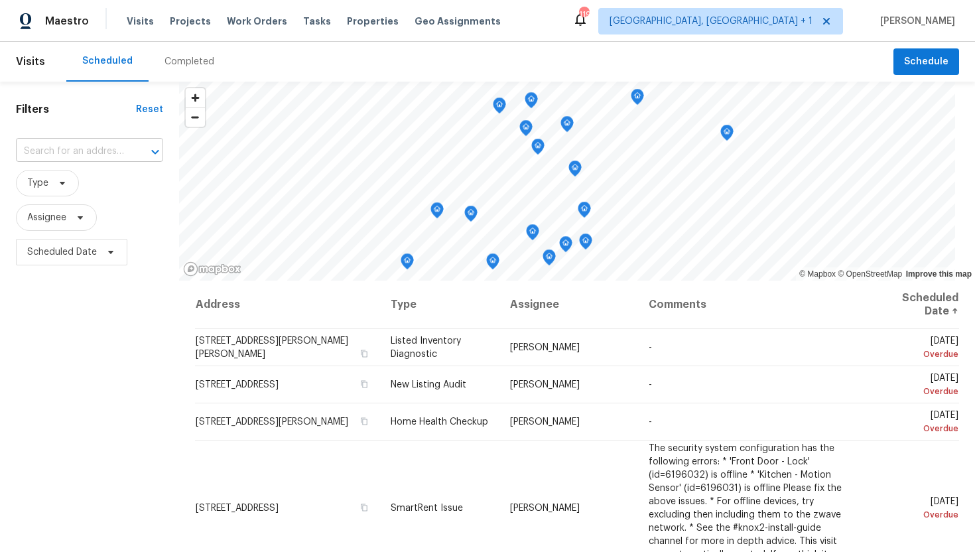
click at [86, 147] on input "text" at bounding box center [71, 151] width 110 height 21
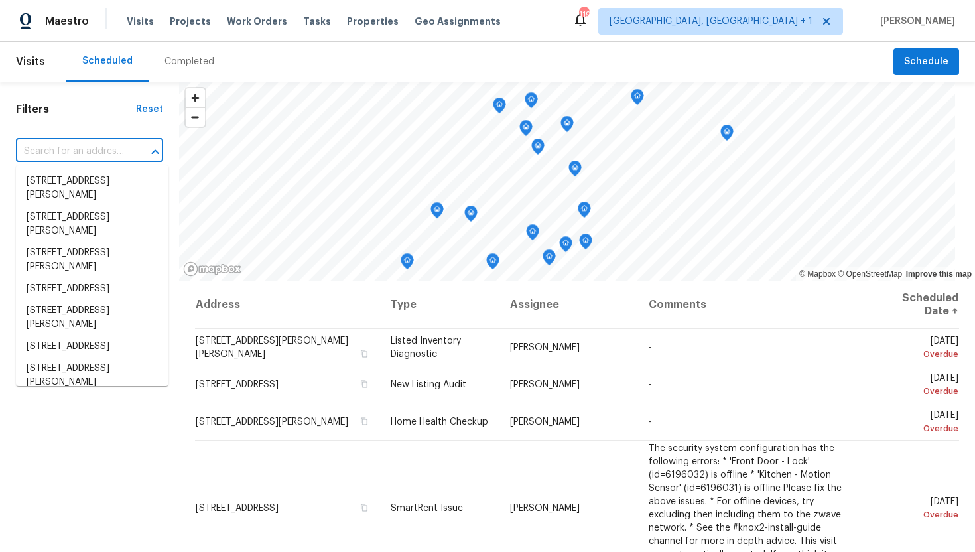
click at [85, 153] on input "text" at bounding box center [71, 151] width 110 height 21
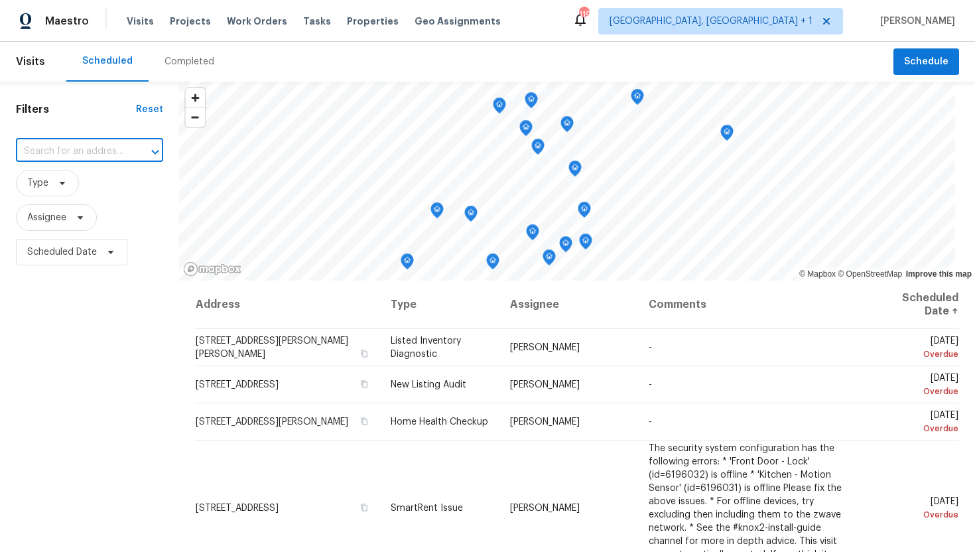
paste input "[STREET_ADDRESS][PERSON_NAME]"
click at [92, 191] on li "[STREET_ADDRESS][PERSON_NAME][PERSON_NAME]" at bounding box center [92, 195] width 153 height 50
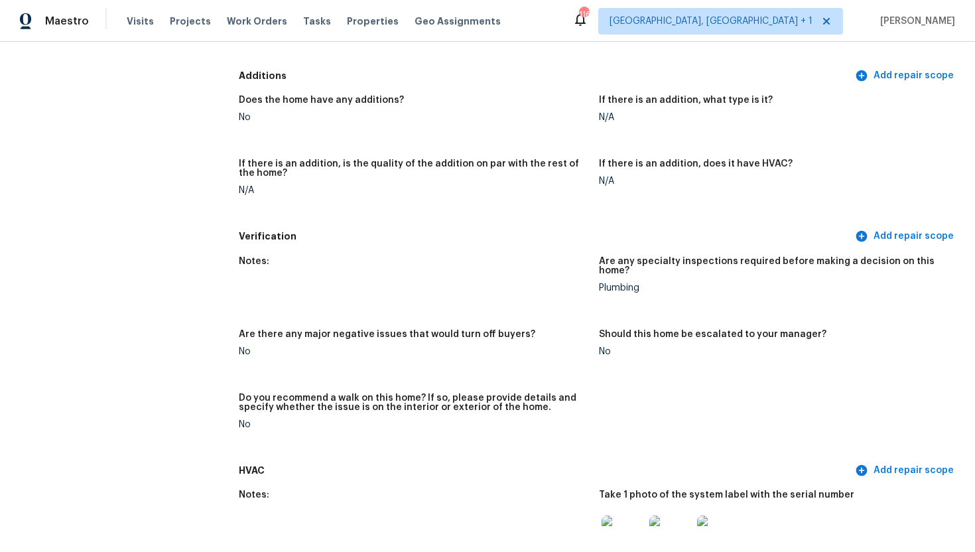
scroll to position [2833, 0]
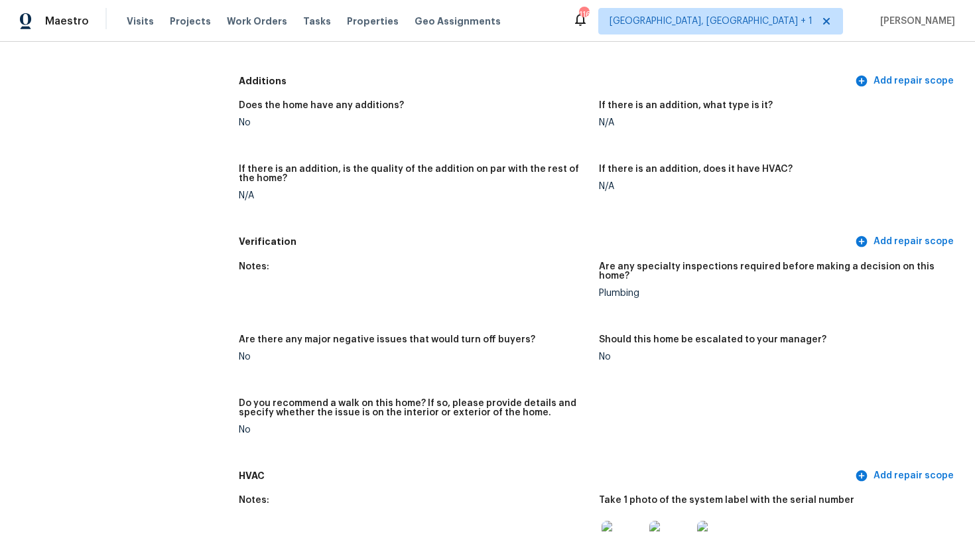
click at [456, 424] on figure "Do you recommend a walk on this home? If so, please provide details and specify…" at bounding box center [419, 427] width 360 height 57
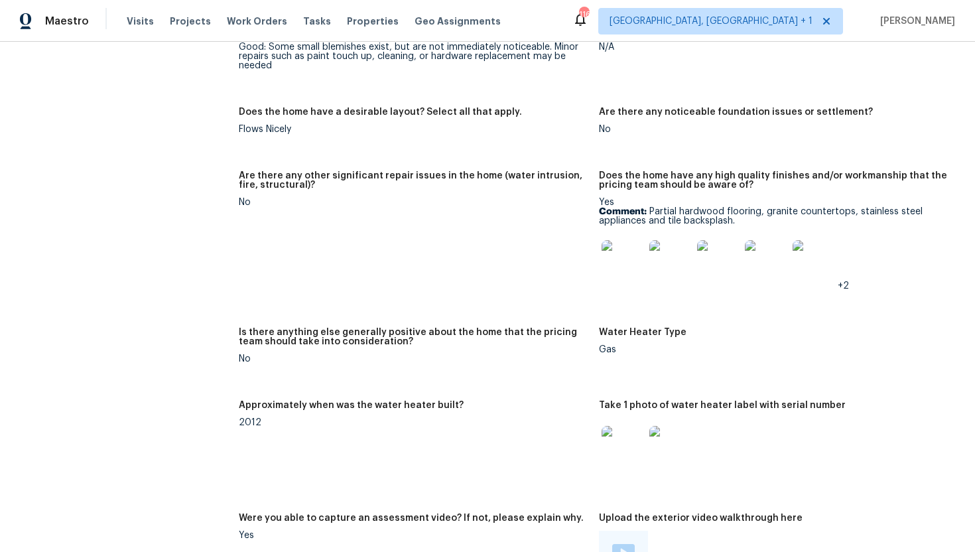
scroll to position [2076, 0]
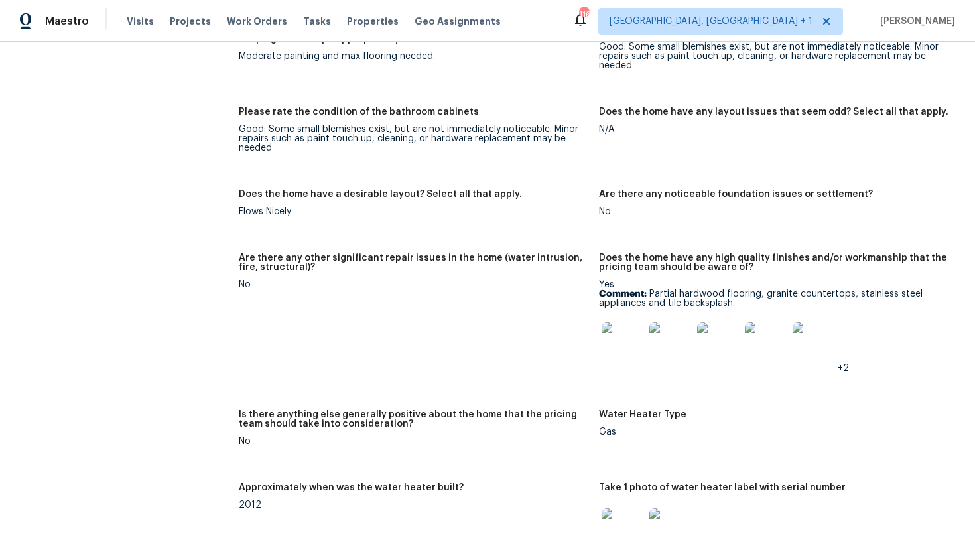
click at [529, 320] on figure "Are there any other significant repair issues in the home (water intrusion, fir…" at bounding box center [419, 323] width 360 height 141
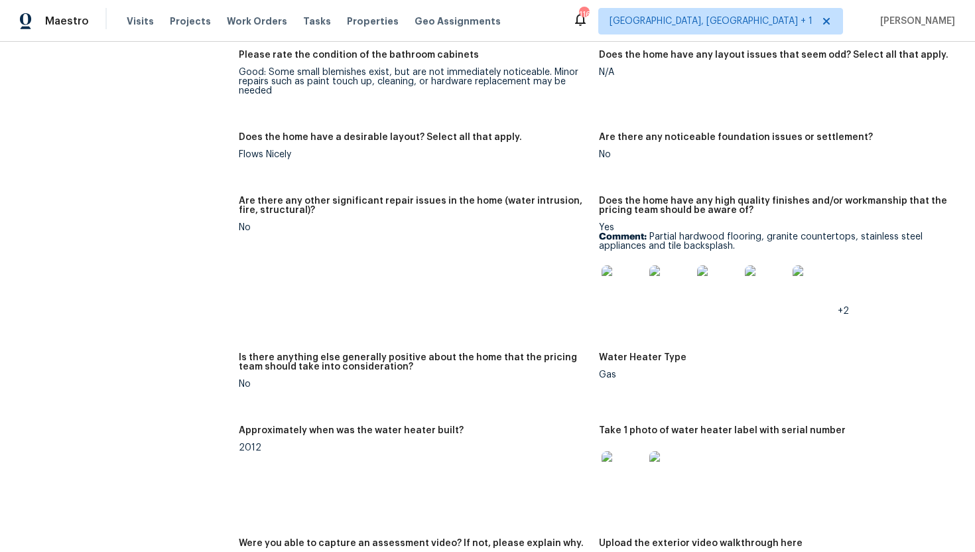
scroll to position [2129, 0]
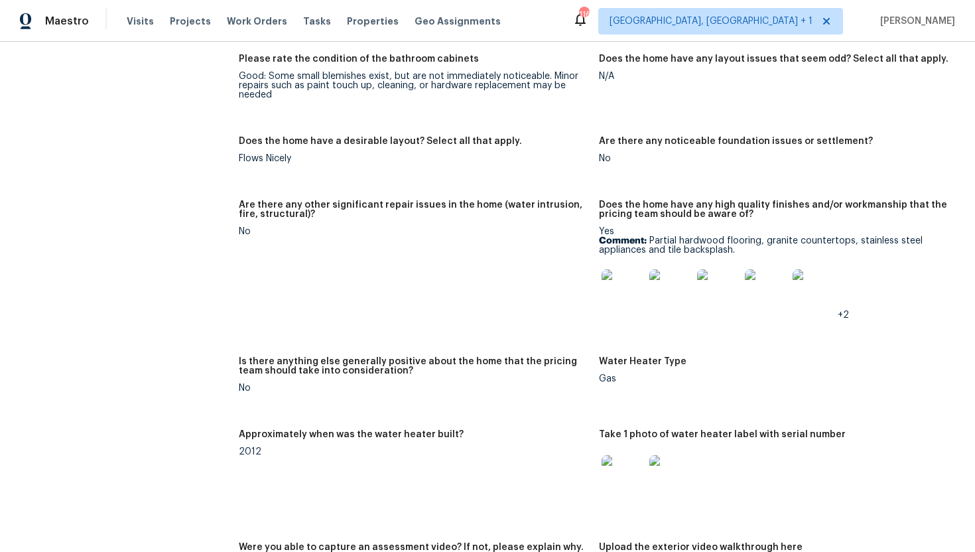
click at [635, 279] on img at bounding box center [622, 290] width 42 height 42
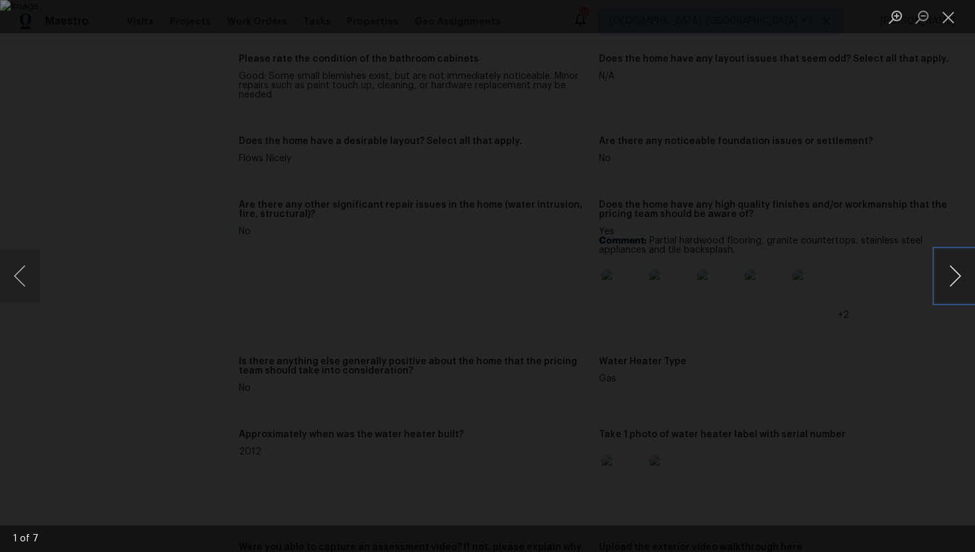
click at [960, 272] on button "Next image" at bounding box center [955, 275] width 40 height 53
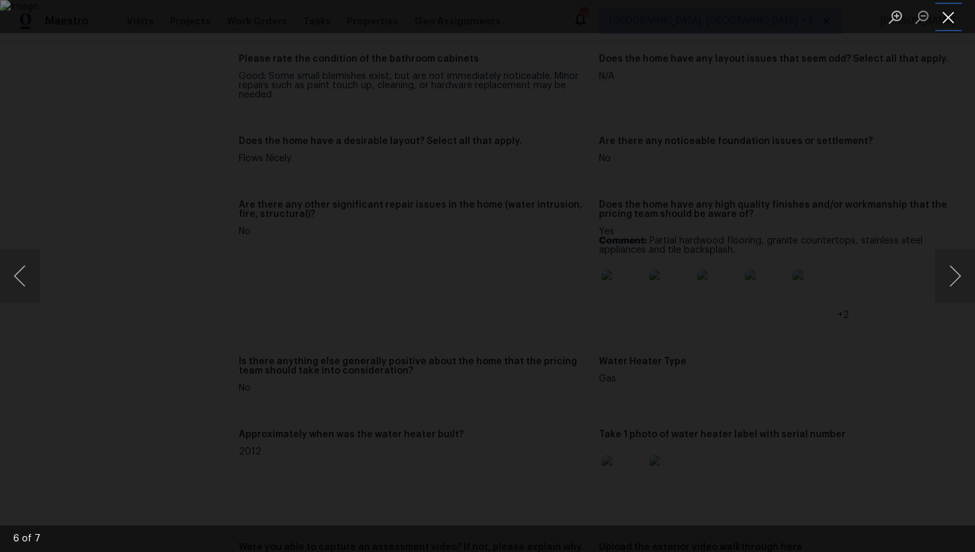
click at [948, 17] on button "Close lightbox" at bounding box center [948, 16] width 27 height 23
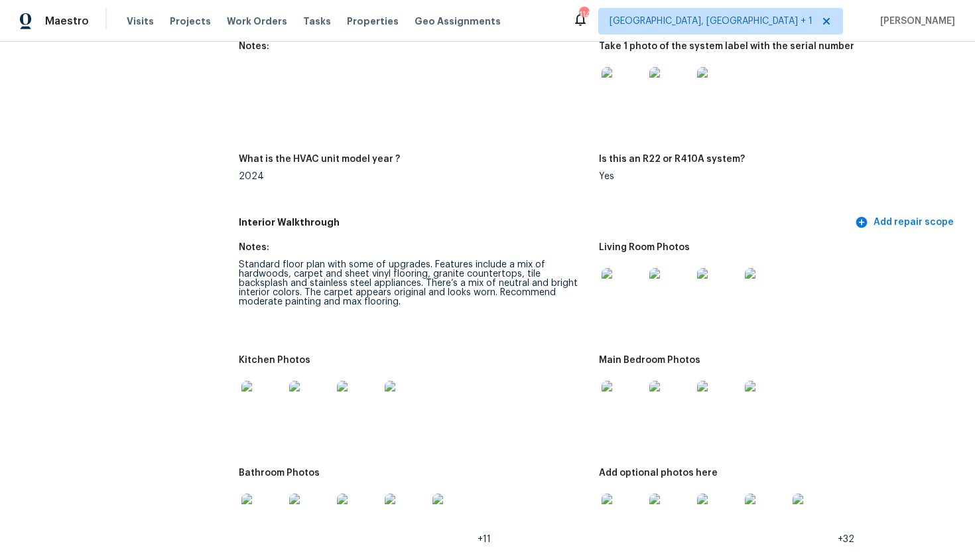
scroll to position [1312, 0]
click at [625, 286] on img at bounding box center [622, 288] width 42 height 42
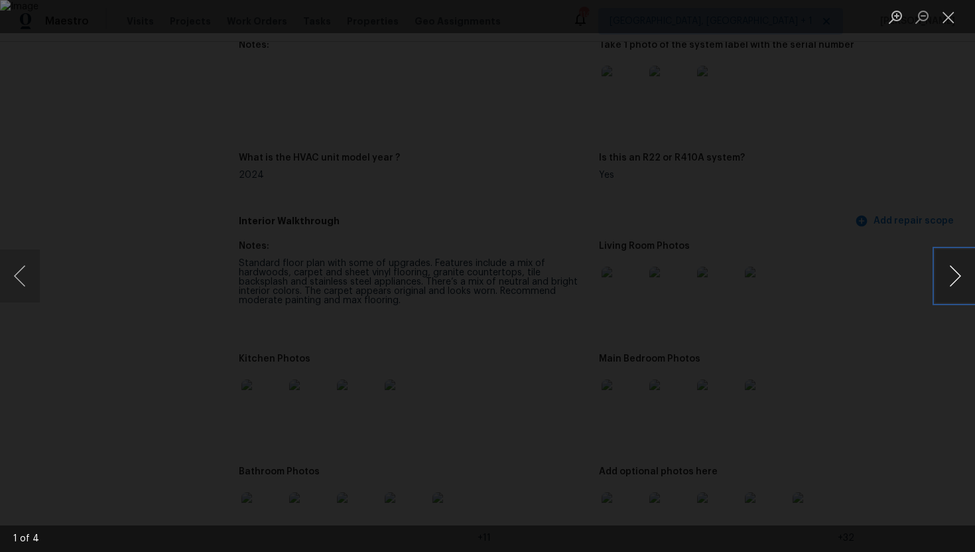
click at [967, 280] on button "Next image" at bounding box center [955, 275] width 40 height 53
click at [950, 21] on button "Close lightbox" at bounding box center [948, 16] width 27 height 23
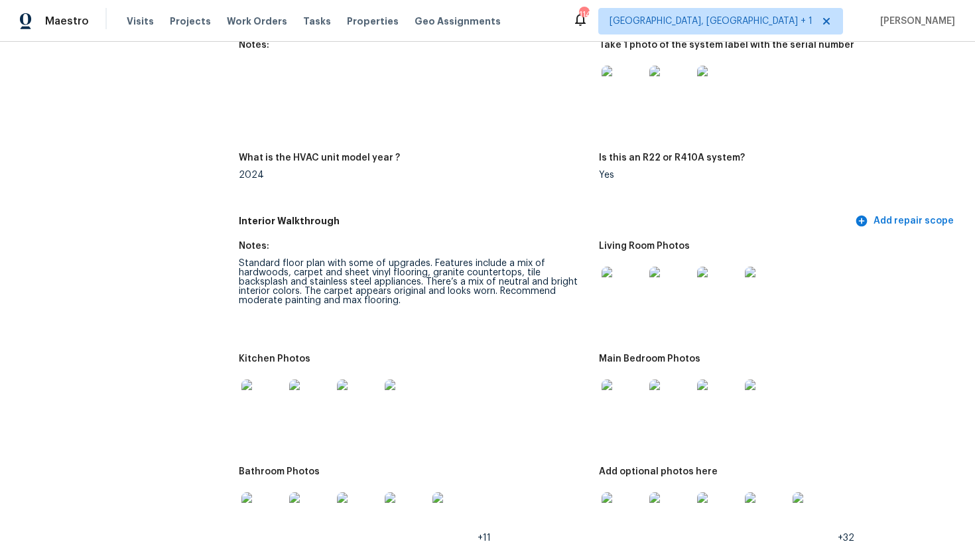
click at [247, 400] on img at bounding box center [262, 400] width 42 height 42
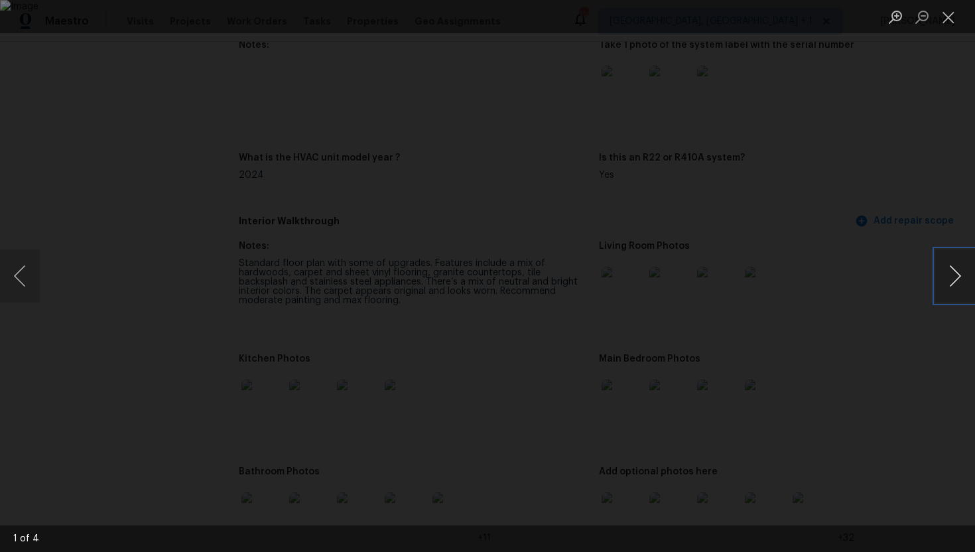
click at [937, 265] on button "Next image" at bounding box center [955, 275] width 40 height 53
click at [952, 19] on button "Close lightbox" at bounding box center [948, 16] width 27 height 23
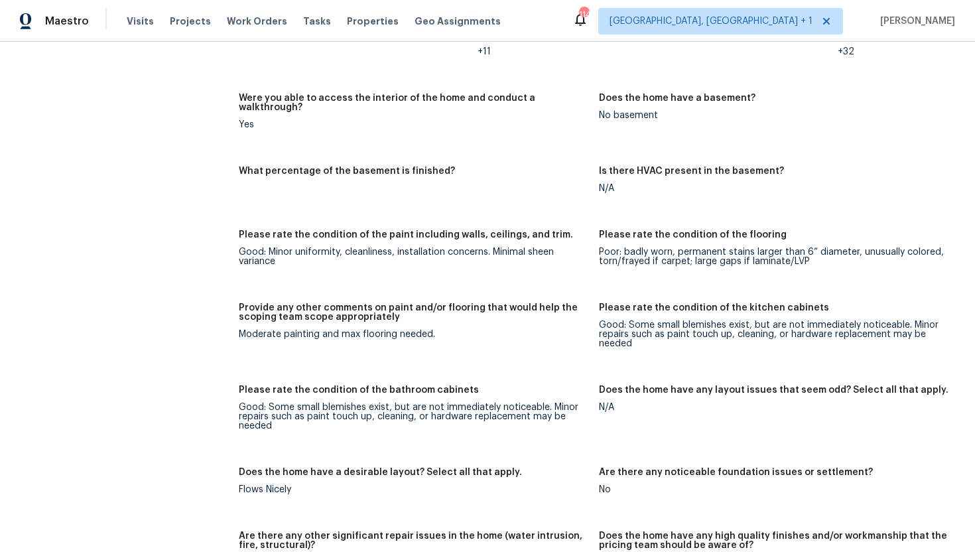
scroll to position [1811, 0]
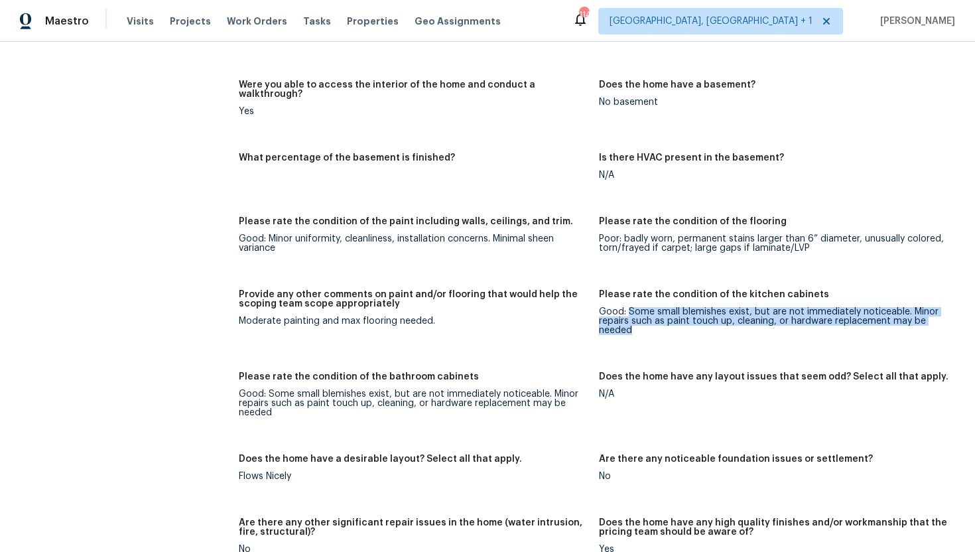
drag, startPoint x: 627, startPoint y: 301, endPoint x: 651, endPoint y: 334, distance: 39.9
click at [651, 334] on figure "Please rate the condition of the kitchen cabinets Good: Some small blemishes ex…" at bounding box center [779, 323] width 360 height 66
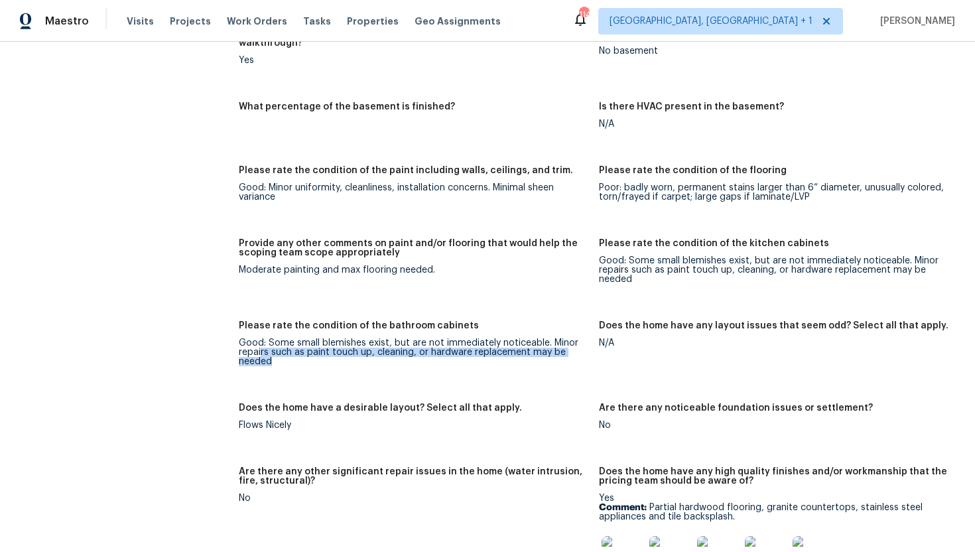
drag, startPoint x: 261, startPoint y: 338, endPoint x: 270, endPoint y: 357, distance: 21.1
click at [271, 357] on figure "Please rate the condition of the bathroom cabinets Good: Some small blemishes e…" at bounding box center [419, 354] width 360 height 66
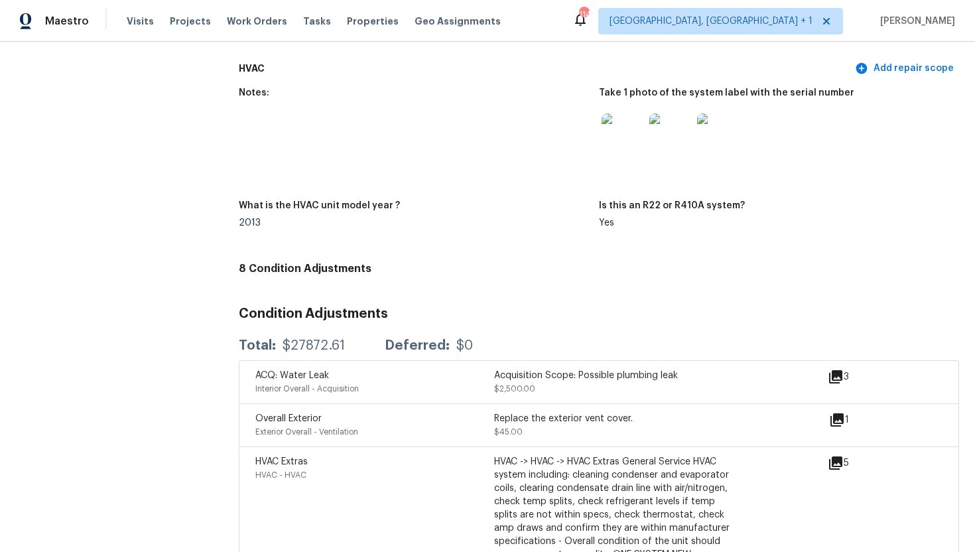
scroll to position [3259, 0]
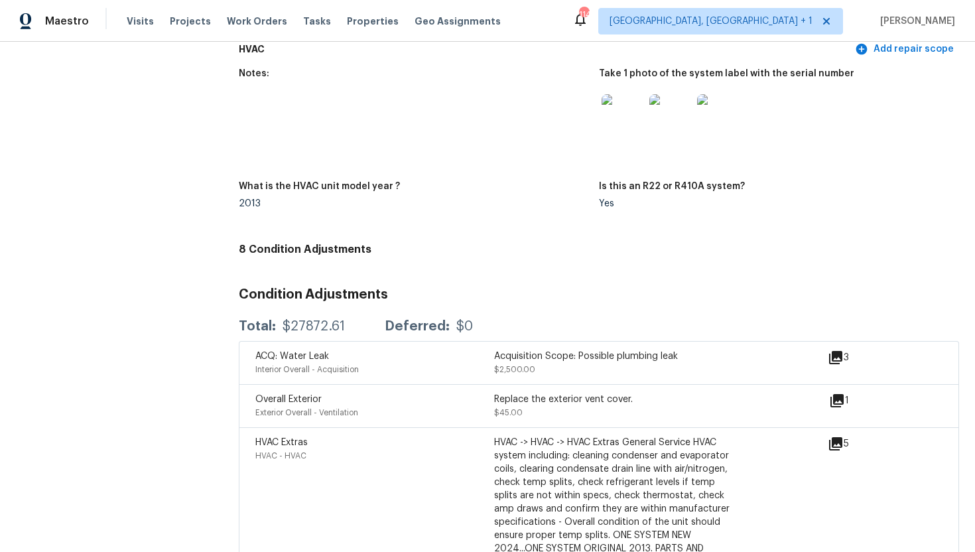
click at [833, 351] on icon at bounding box center [835, 357] width 13 height 13
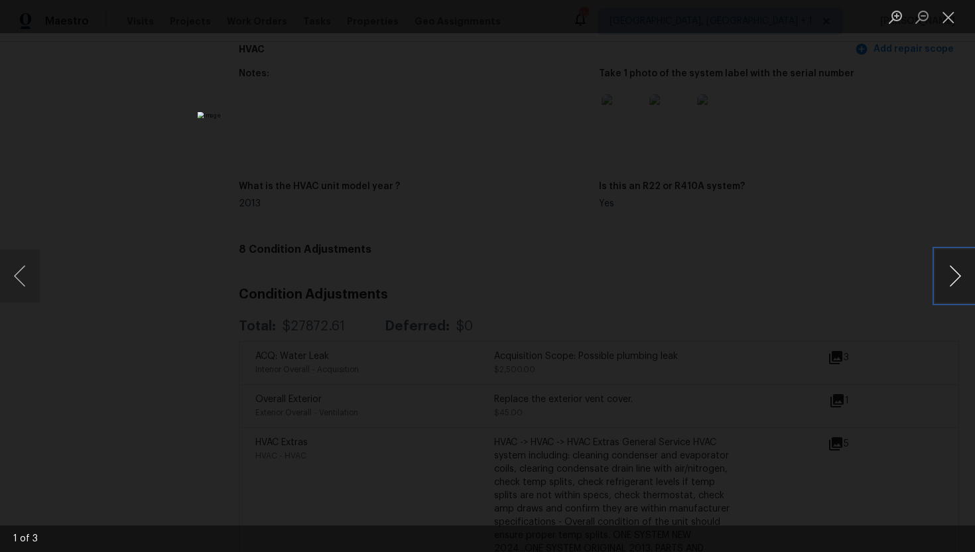
click at [960, 270] on button "Next image" at bounding box center [955, 275] width 40 height 53
click at [960, 271] on button "Next image" at bounding box center [955, 275] width 40 height 53
click at [953, 19] on button "Close lightbox" at bounding box center [948, 16] width 27 height 23
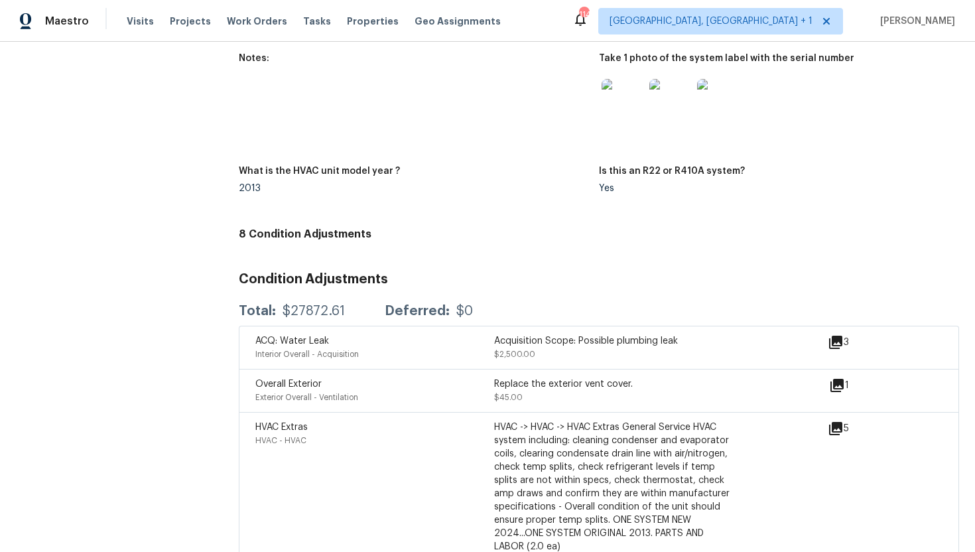
scroll to position [3286, 0]
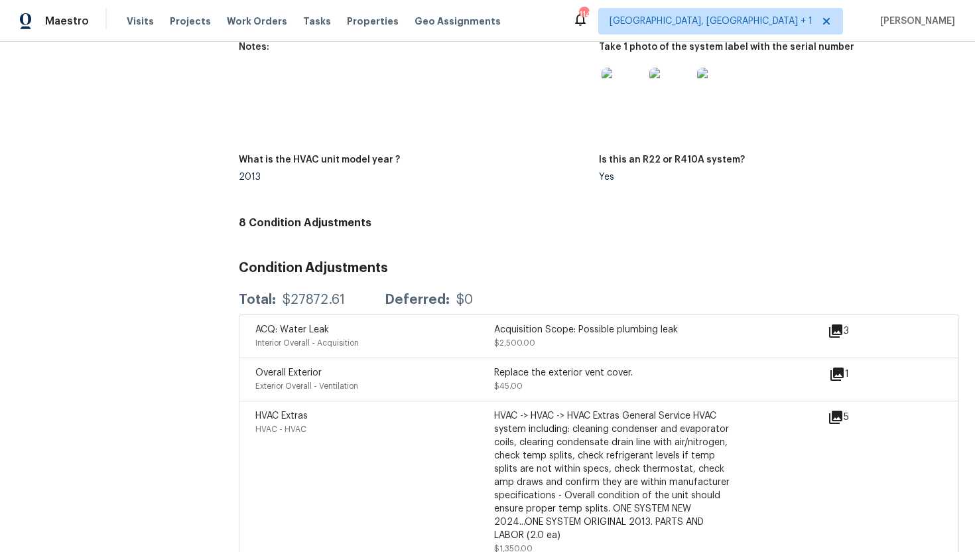
click at [840, 366] on icon at bounding box center [837, 374] width 16 height 16
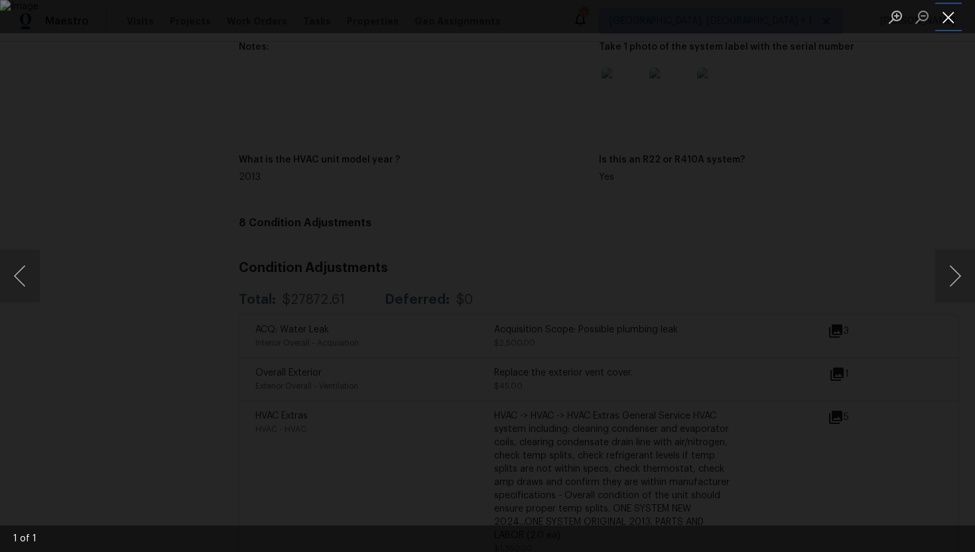
click at [955, 19] on button "Close lightbox" at bounding box center [948, 16] width 27 height 23
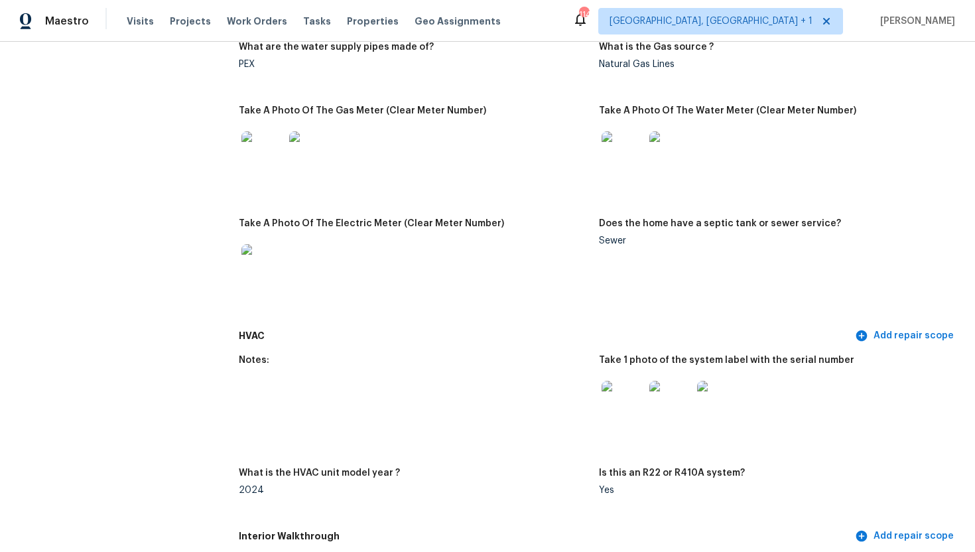
scroll to position [1173, 0]
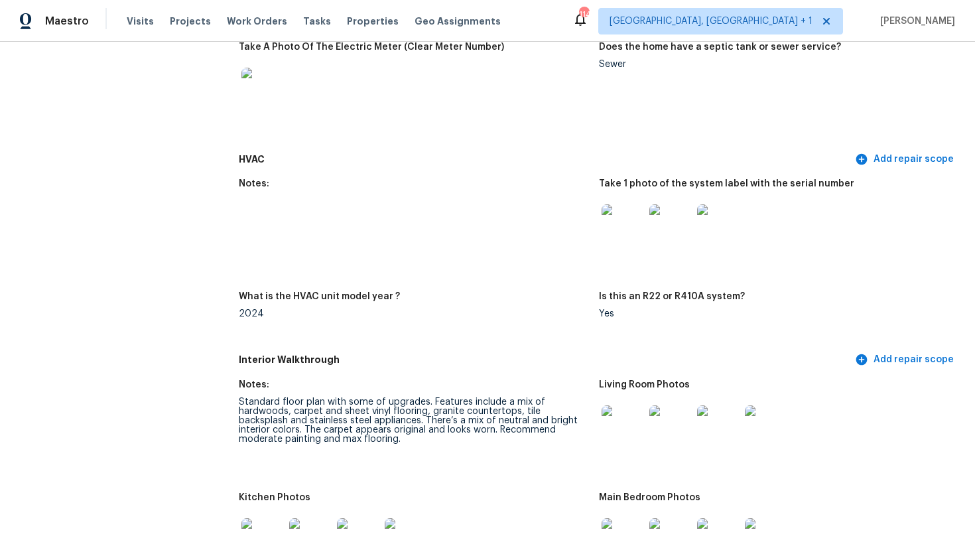
click at [629, 427] on img at bounding box center [622, 426] width 42 height 42
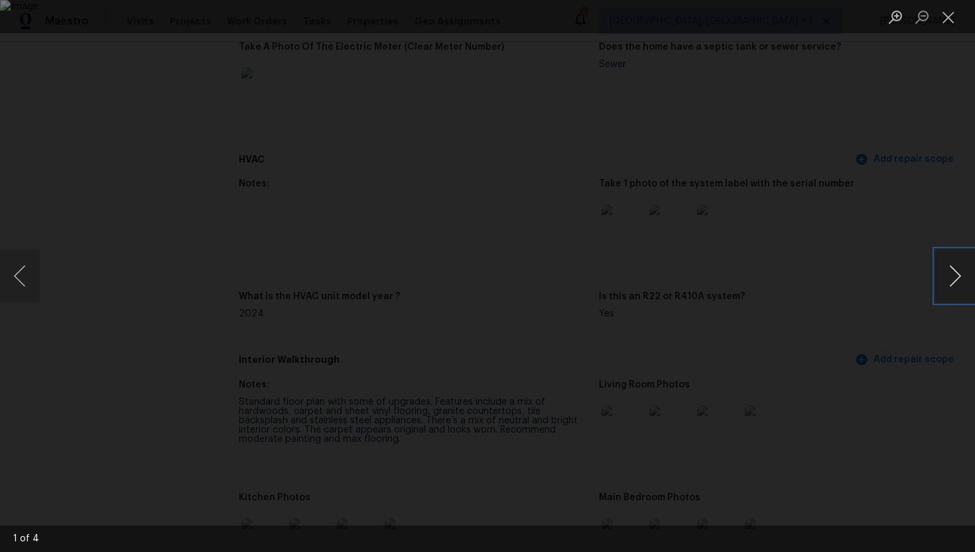
click at [956, 275] on button "Next image" at bounding box center [955, 275] width 40 height 53
click at [954, 23] on button "Close lightbox" at bounding box center [948, 16] width 27 height 23
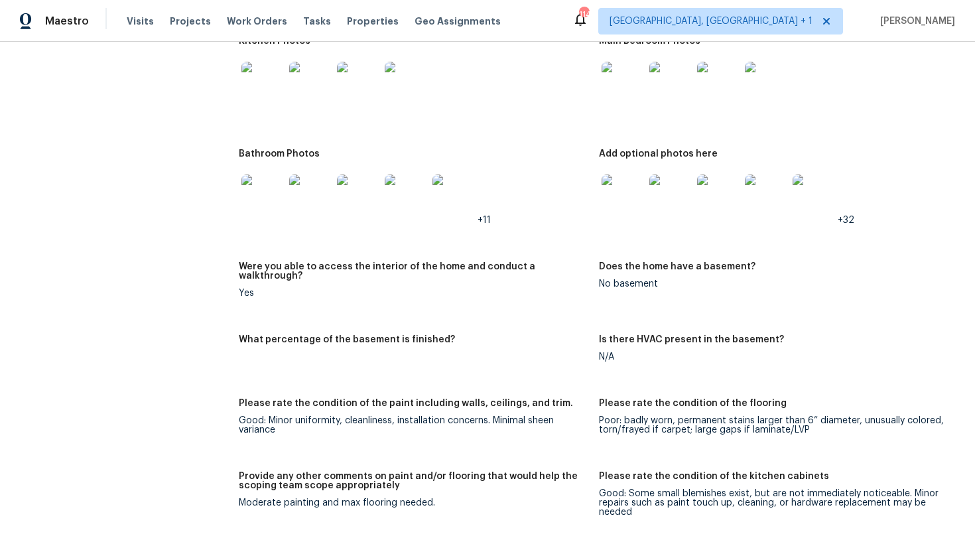
scroll to position [1630, 0]
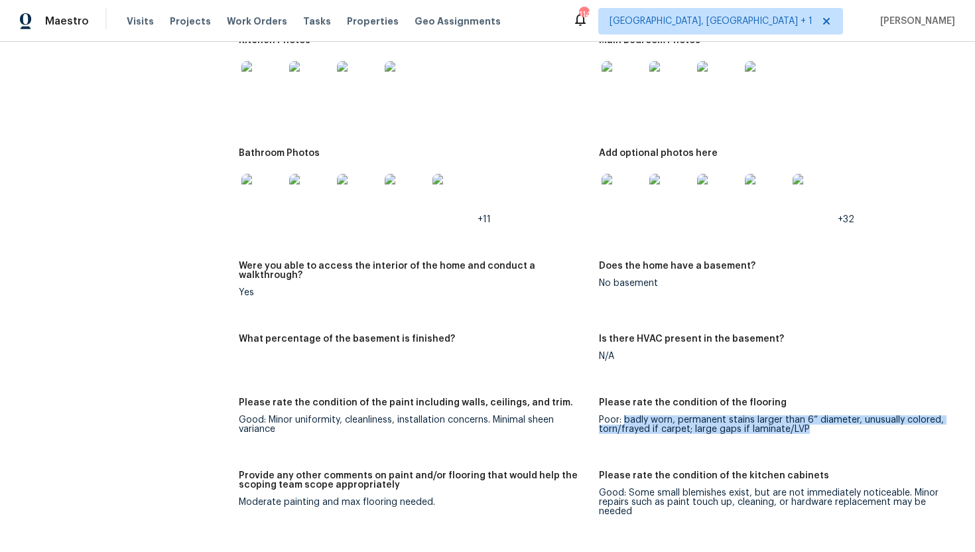
drag, startPoint x: 623, startPoint y: 414, endPoint x: 805, endPoint y: 425, distance: 182.7
click at [806, 425] on figure "Please rate the condition of the flooring Poor: badly worn, permanent stains la…" at bounding box center [779, 426] width 360 height 57
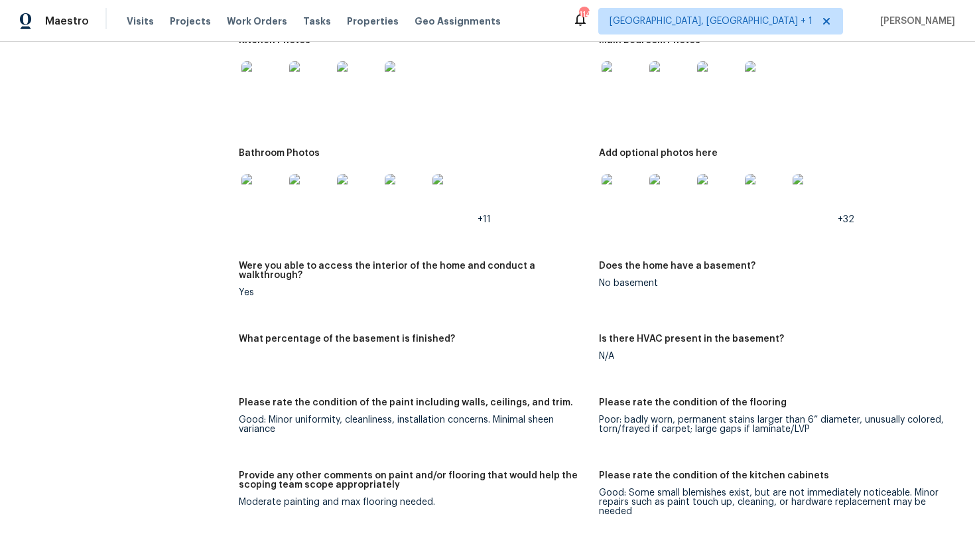
click at [277, 415] on div "Good: Minor uniformity, cleanliness, installation concerns. Minimal sheen varia…" at bounding box center [413, 424] width 349 height 19
drag, startPoint x: 267, startPoint y: 409, endPoint x: 292, endPoint y: 421, distance: 27.9
click at [292, 421] on div "Good: Minor uniformity, cleanliness, installation concerns. Minimal sheen varia…" at bounding box center [413, 424] width 349 height 19
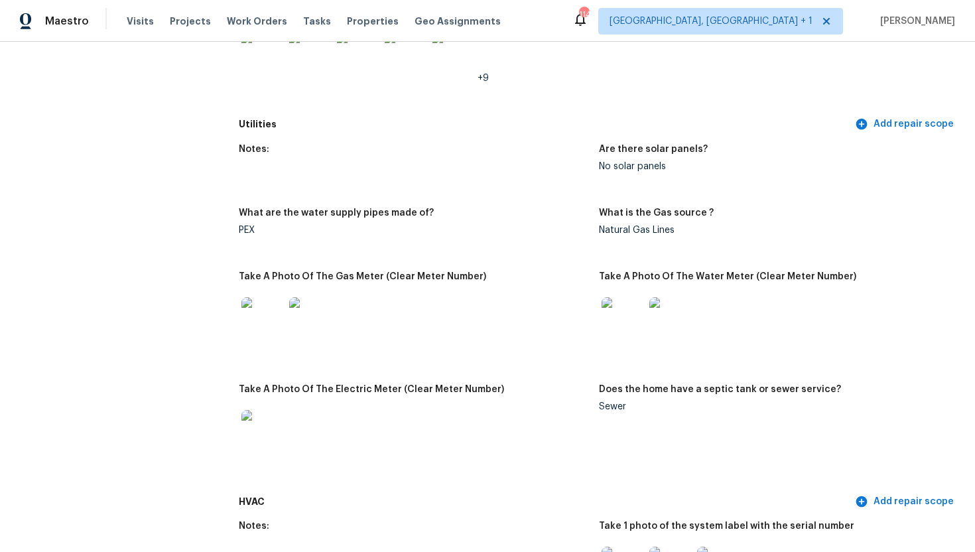
scroll to position [843, 0]
